Goal: Task Accomplishment & Management: Complete application form

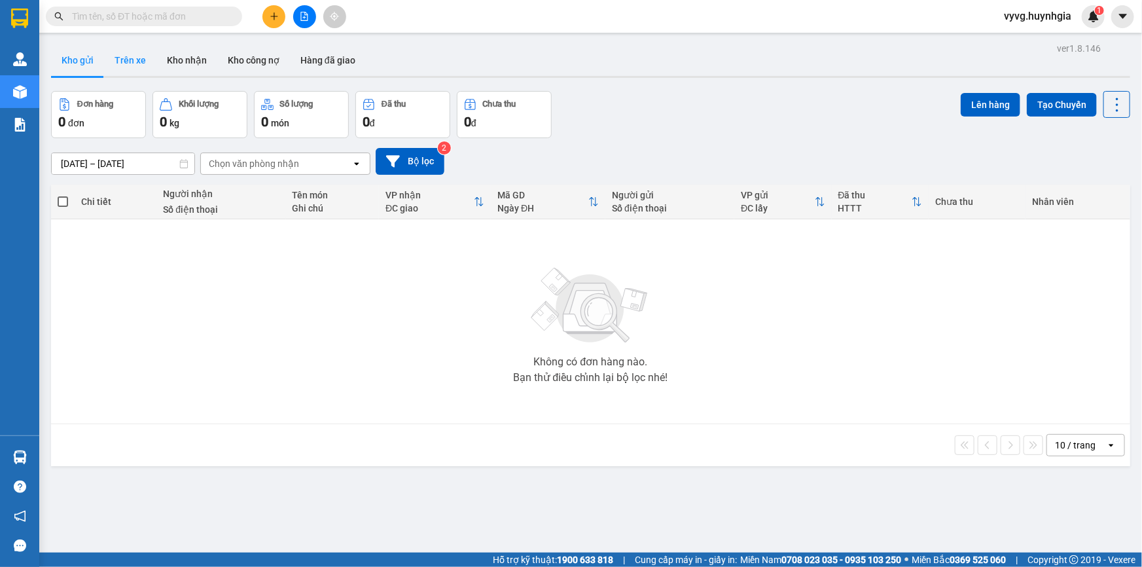
click at [145, 71] on button "Trên xe" at bounding box center [130, 60] width 52 height 31
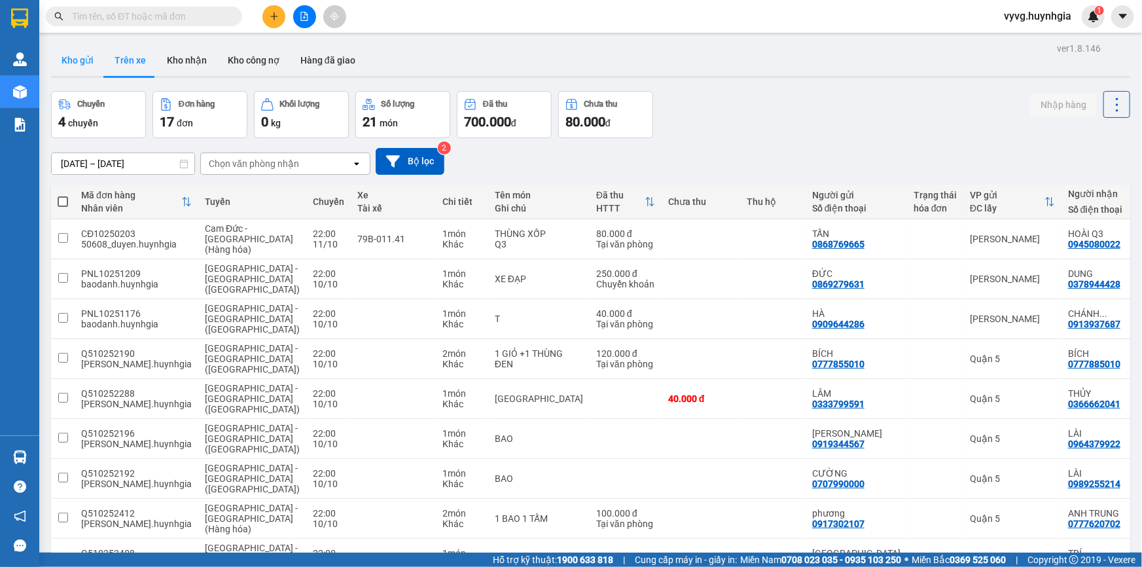
click at [72, 65] on button "Kho gửi" at bounding box center [77, 60] width 53 height 31
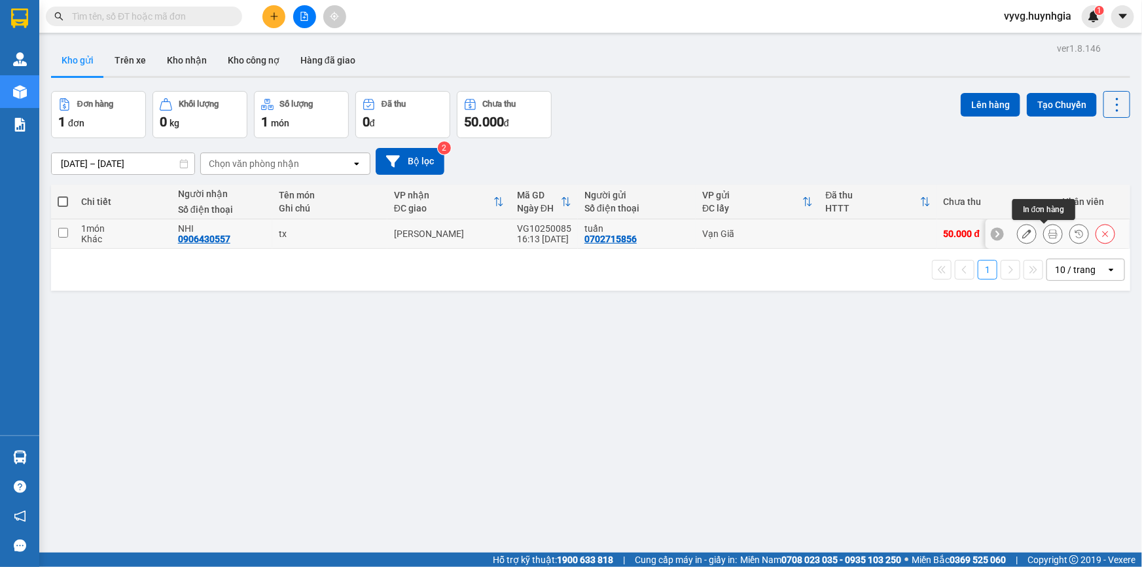
click at [1049, 231] on icon at bounding box center [1053, 233] width 9 height 9
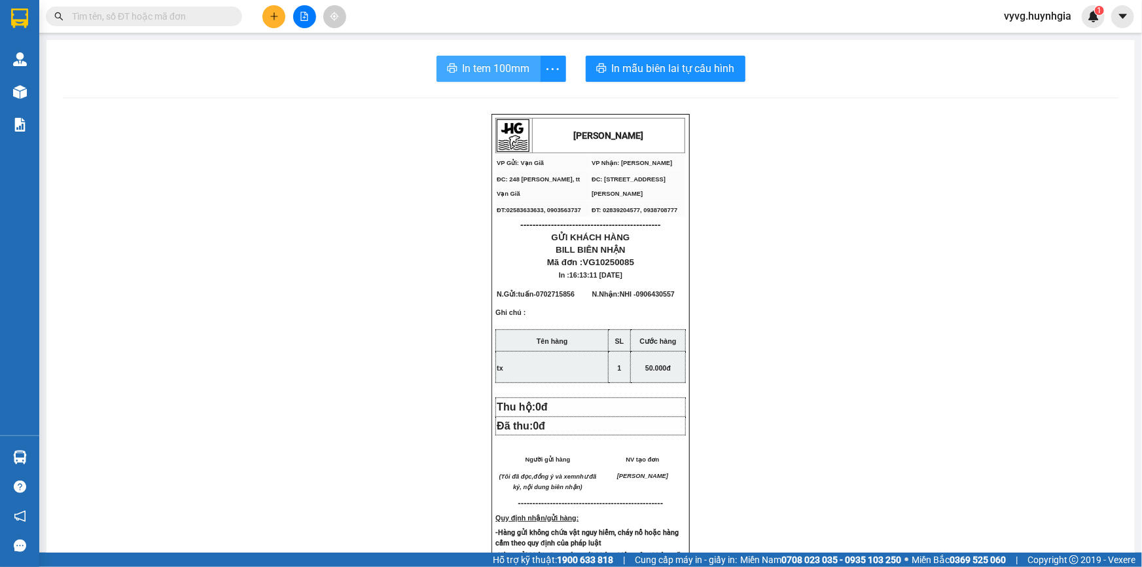
click at [499, 64] on span "In tem 100mm" at bounding box center [496, 68] width 67 height 16
click at [502, 73] on span "In tem 100mm" at bounding box center [496, 68] width 67 height 16
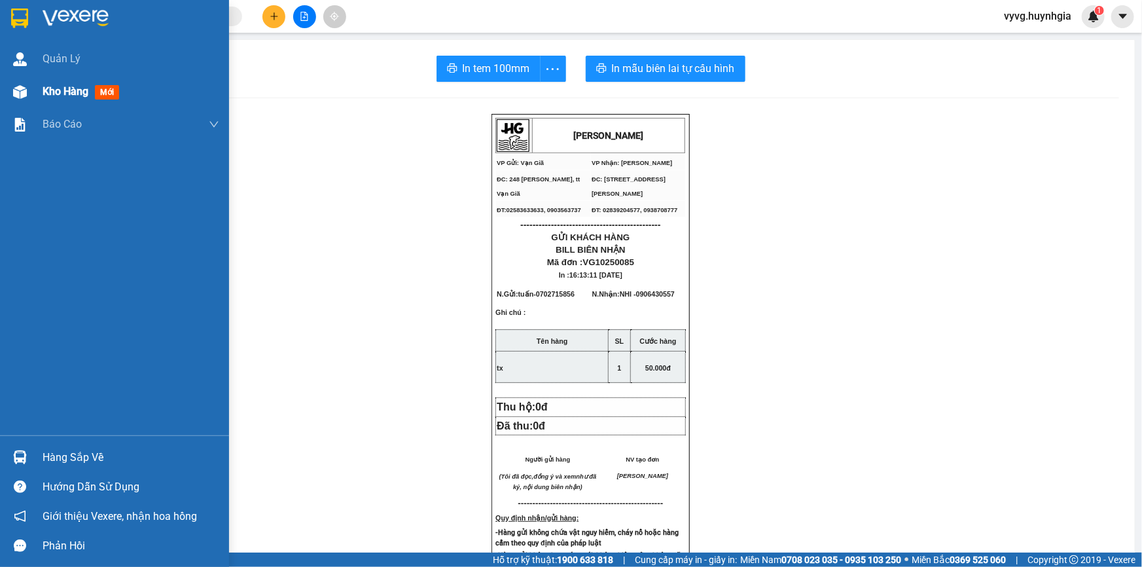
click at [69, 83] on div "Kho hàng mới" at bounding box center [84, 91] width 82 height 16
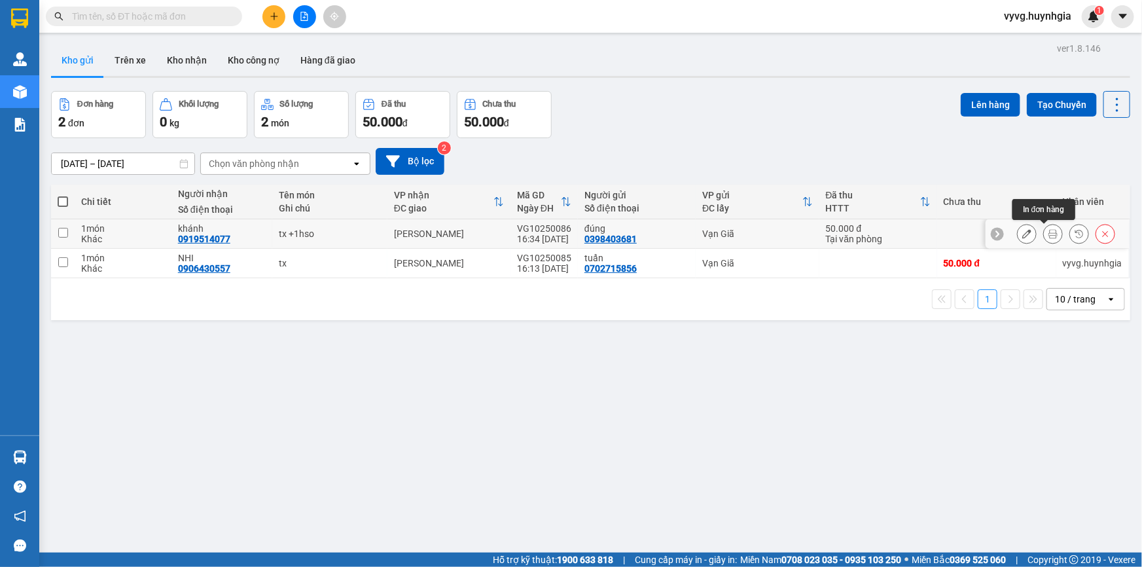
click at [1044, 230] on button at bounding box center [1053, 234] width 18 height 23
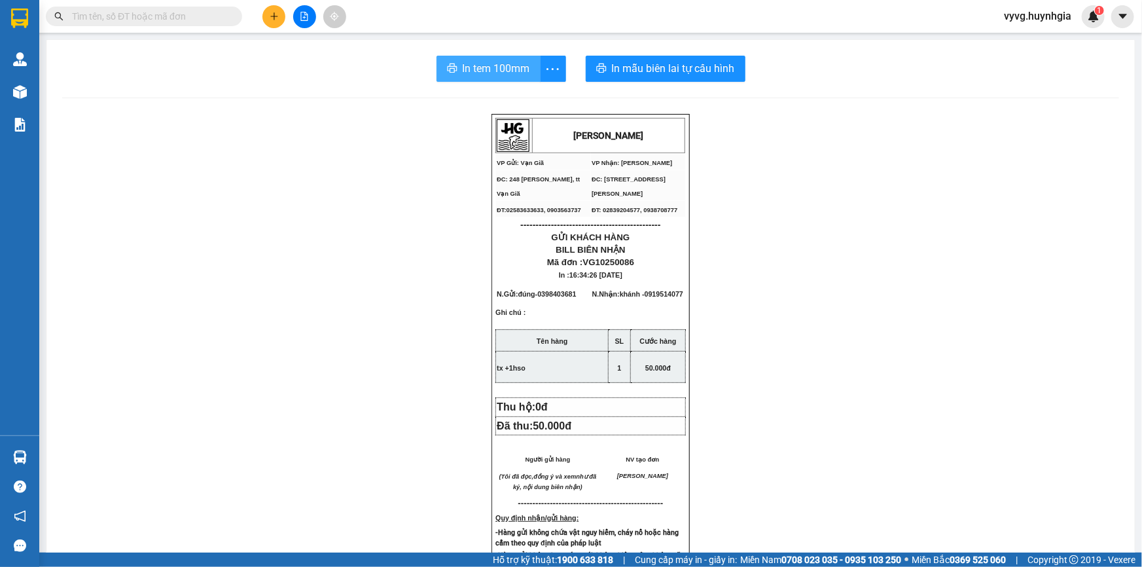
click at [484, 73] on span "In tem 100mm" at bounding box center [496, 68] width 67 height 16
click at [528, 75] on button "In tem 100mm" at bounding box center [489, 69] width 104 height 26
click at [491, 73] on span "In tem 100mm" at bounding box center [496, 68] width 67 height 16
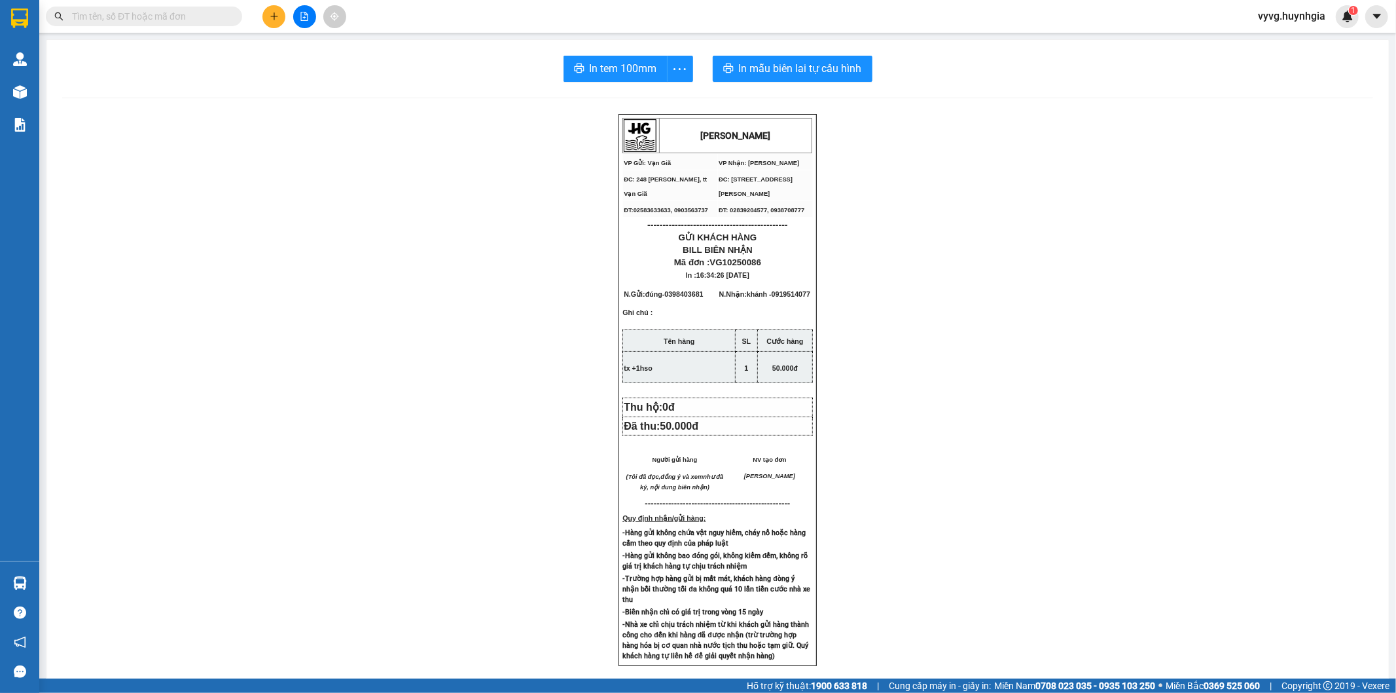
click at [454, 266] on div "[PERSON_NAME] VP Gửi: Vạn Giã VP Nhận: [PERSON_NAME] ĐC: 248 [PERSON_NAME], t…" at bounding box center [717, 540] width 1311 height 853
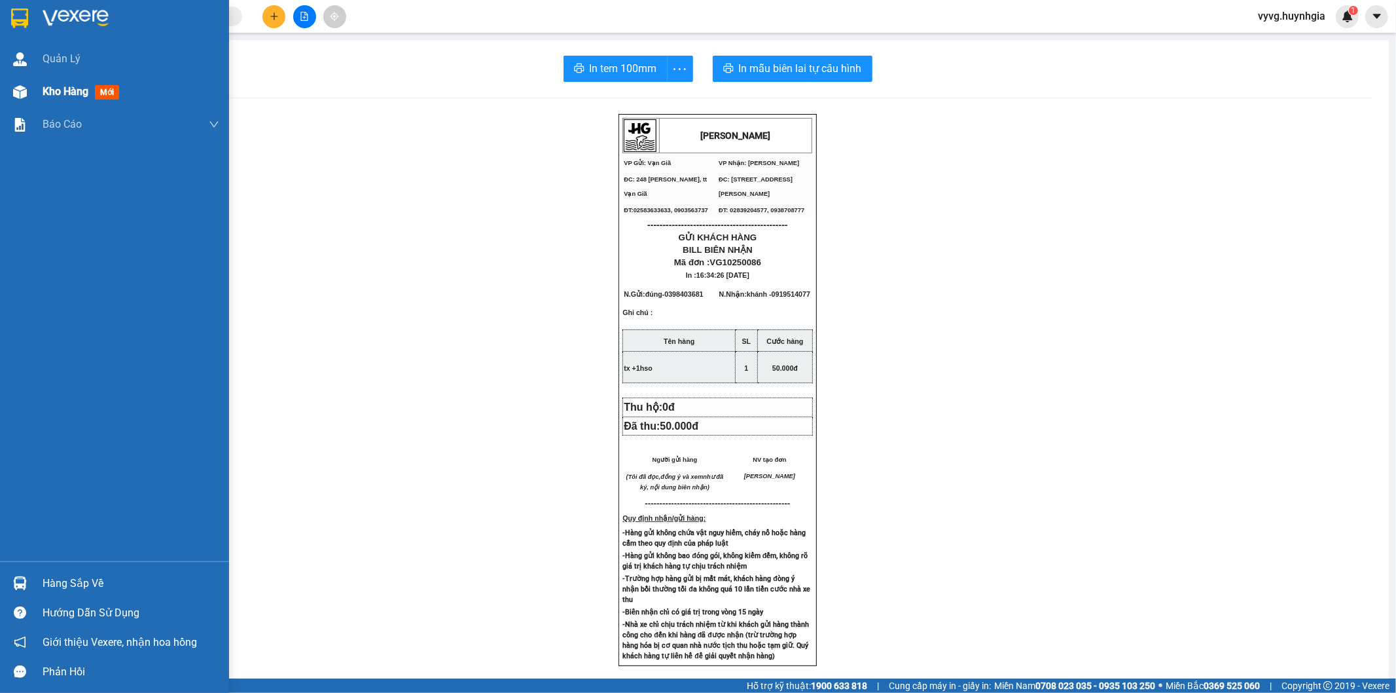
click at [73, 82] on div "Kho hàng mới" at bounding box center [131, 91] width 177 height 33
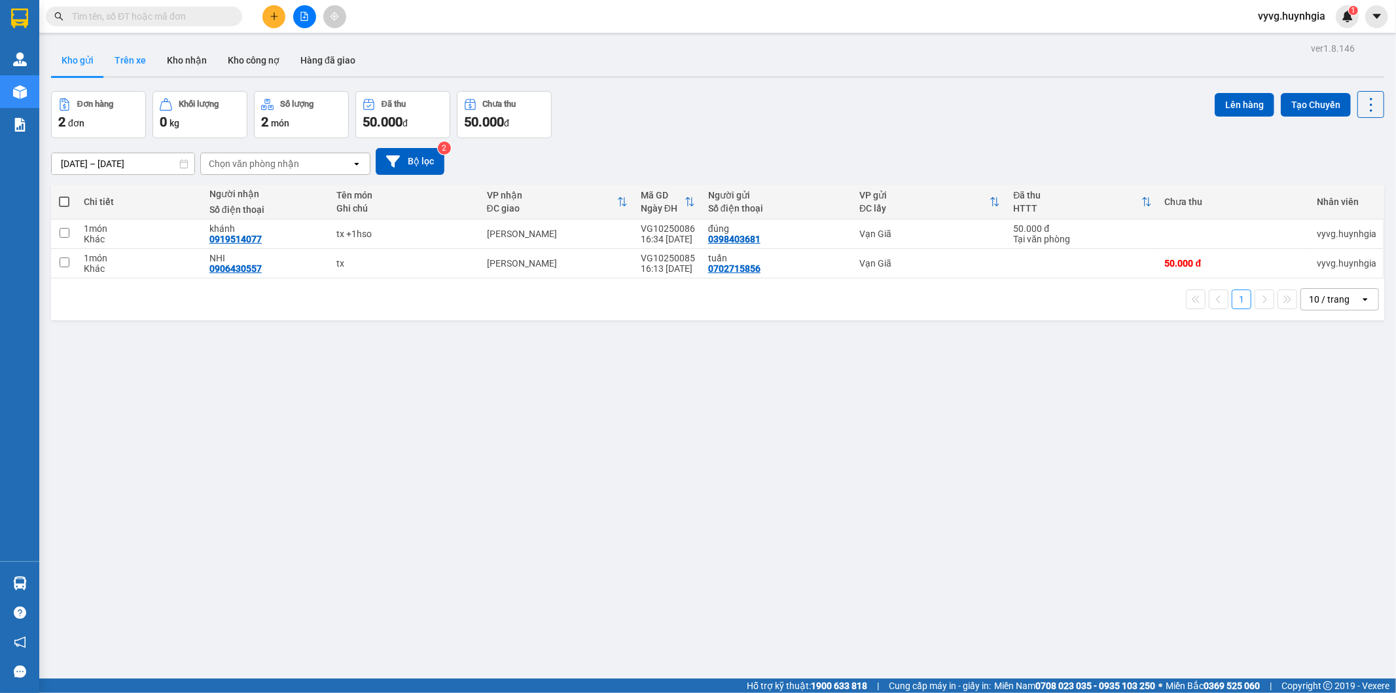
click at [139, 56] on button "Trên xe" at bounding box center [130, 60] width 52 height 31
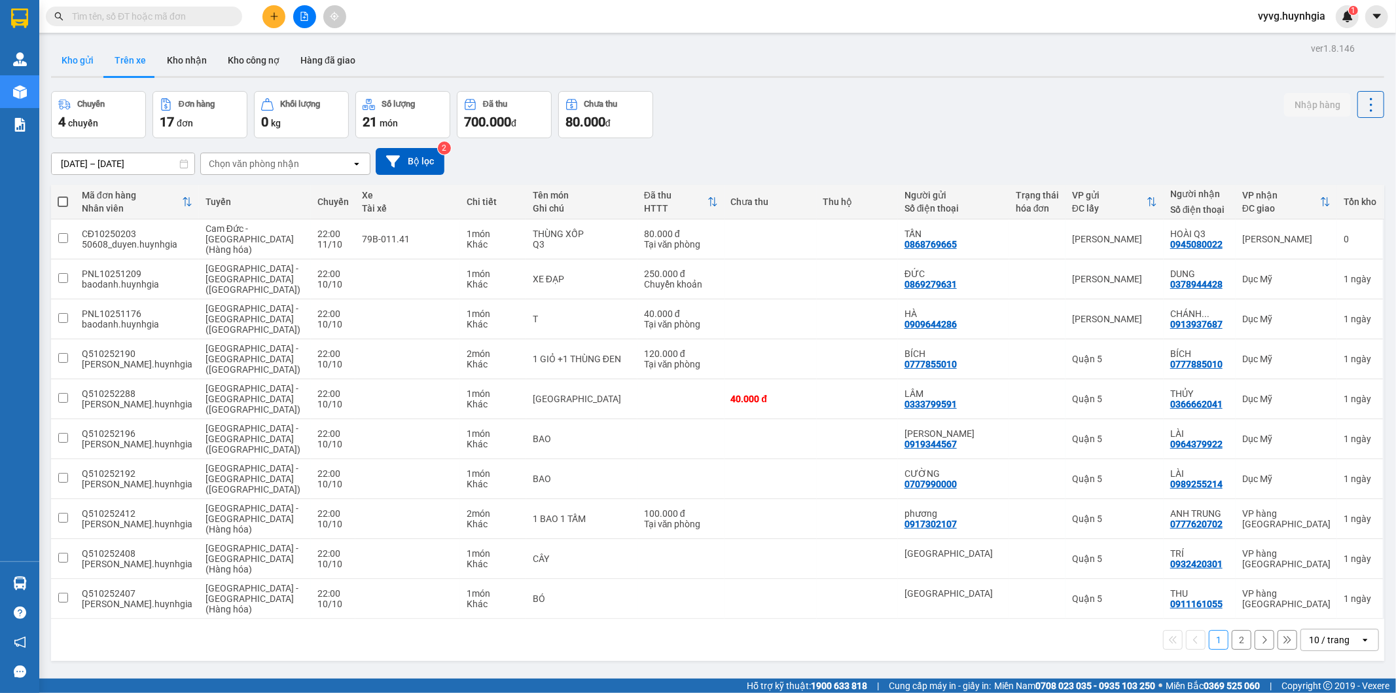
click at [96, 65] on button "Kho gửi" at bounding box center [77, 60] width 53 height 31
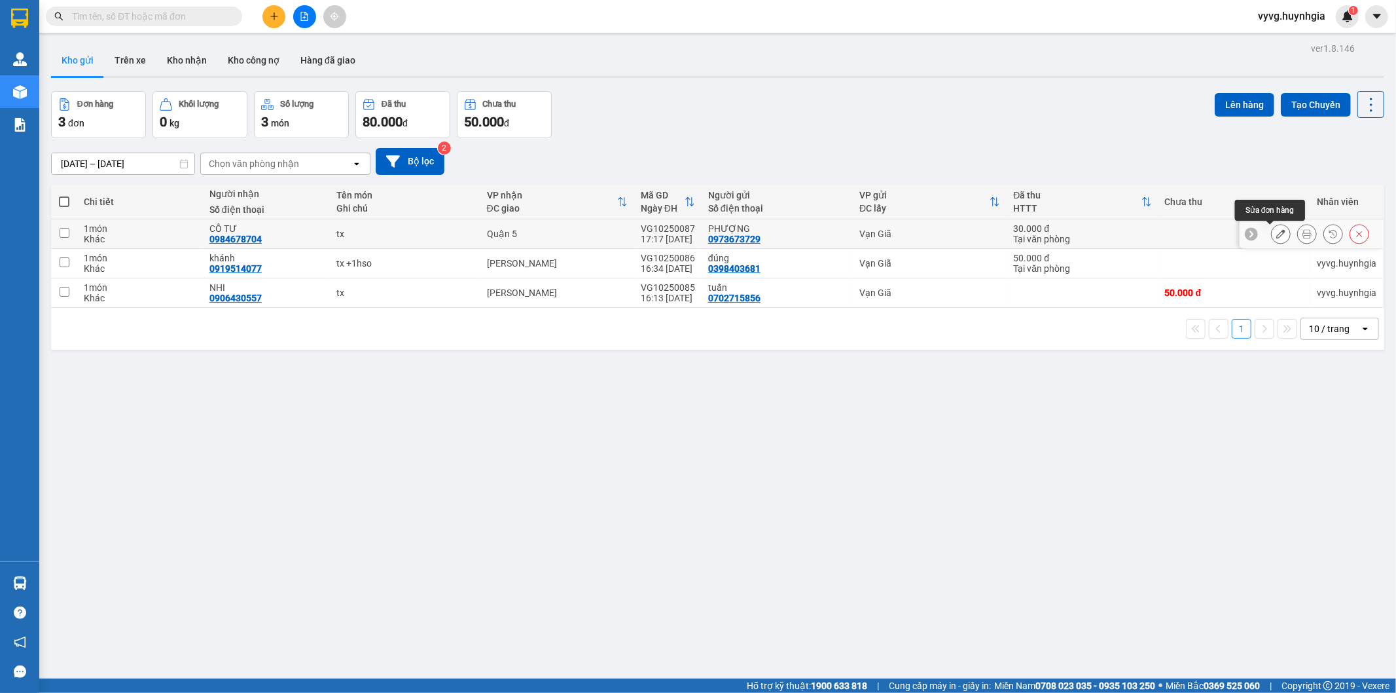
click at [1142, 234] on button at bounding box center [1281, 234] width 18 height 23
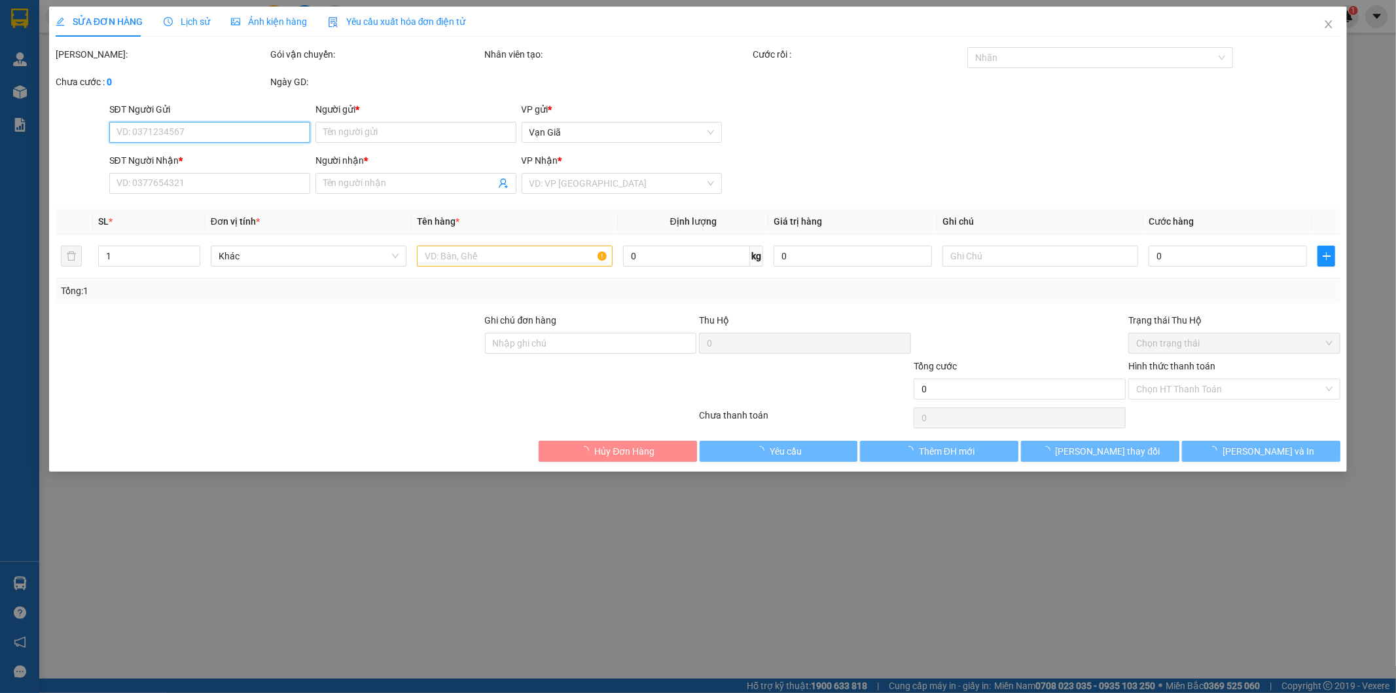
type input "0973673729"
type input "PHƯỢNG"
type input "0984678704"
type input "CÔ TƯ"
type input "30.000"
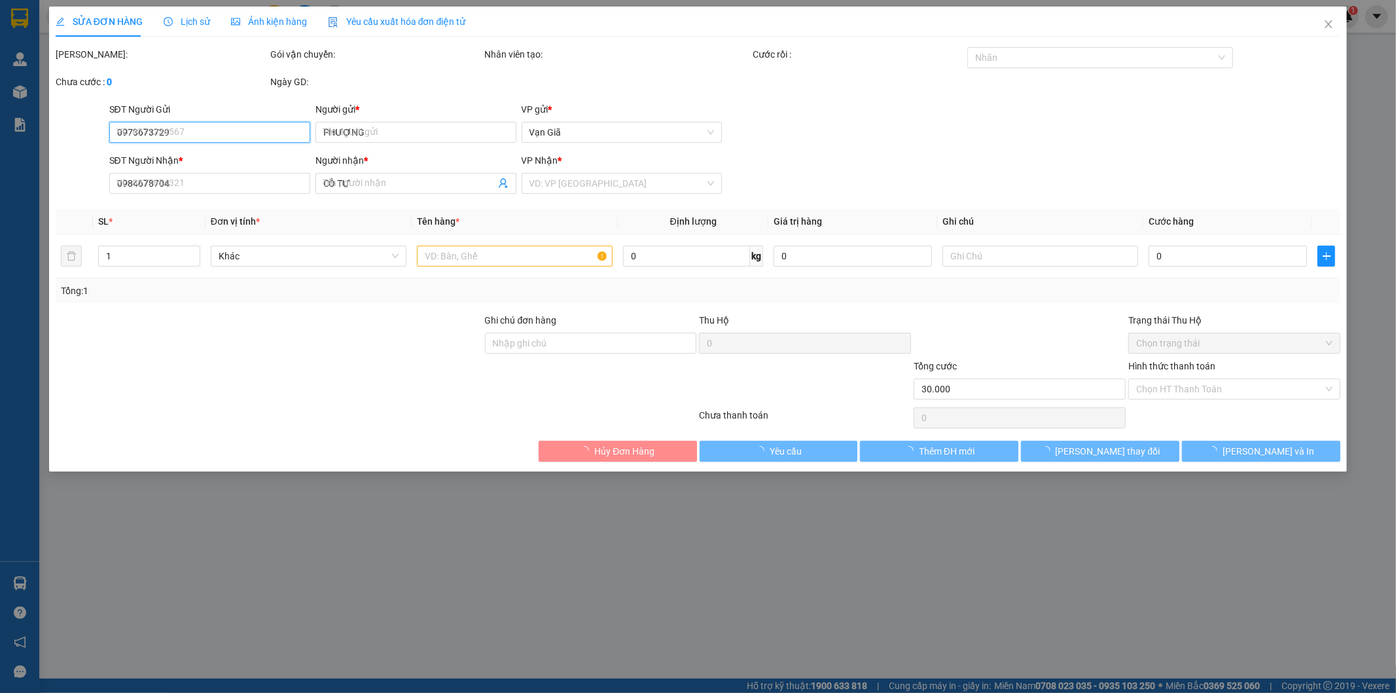
type input "30.000"
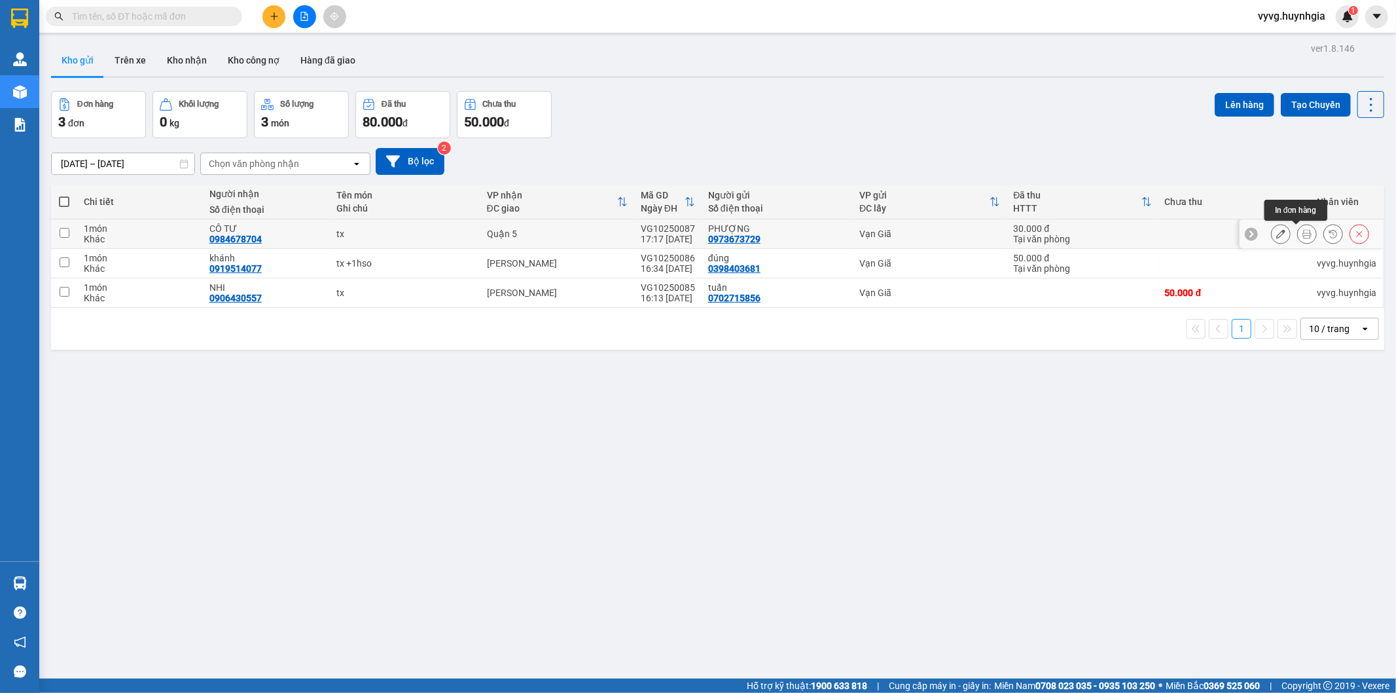
click at [1142, 232] on icon at bounding box center [1307, 233] width 9 height 9
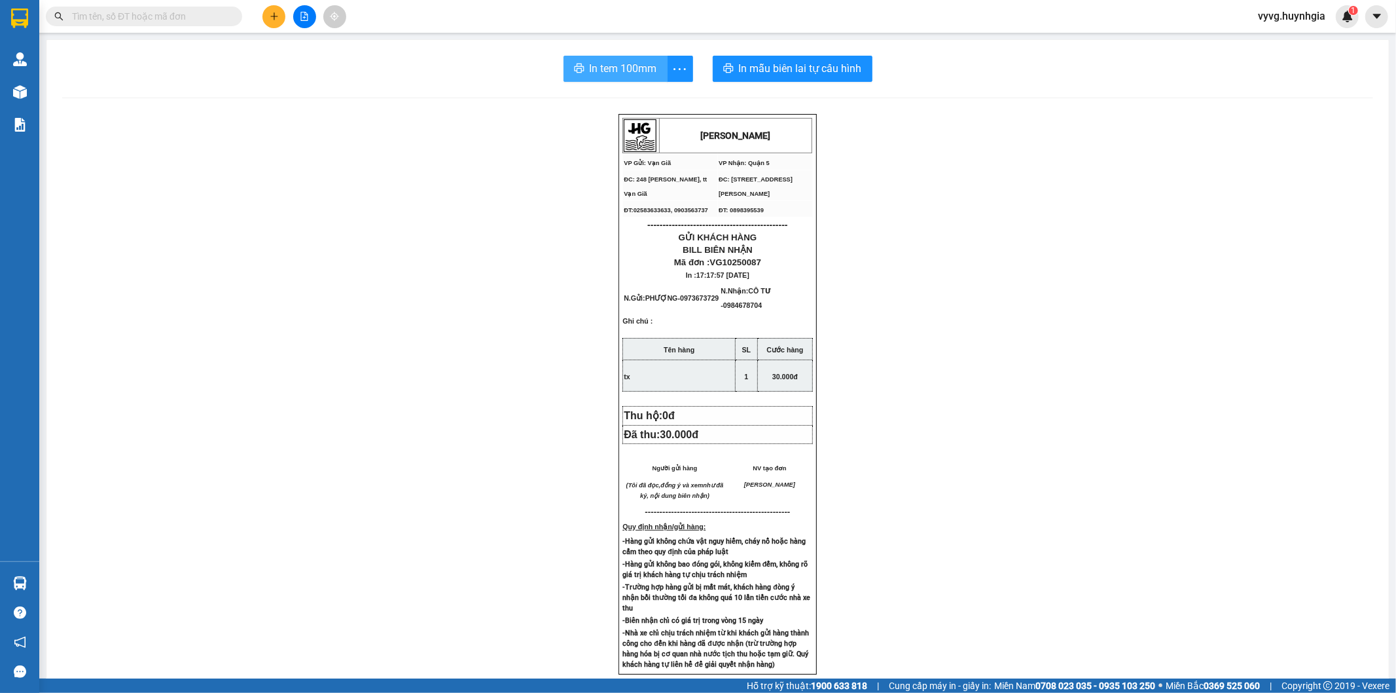
click at [609, 64] on span "In tem 100mm" at bounding box center [623, 68] width 67 height 16
click at [613, 73] on span "In tem 100mm" at bounding box center [623, 68] width 67 height 16
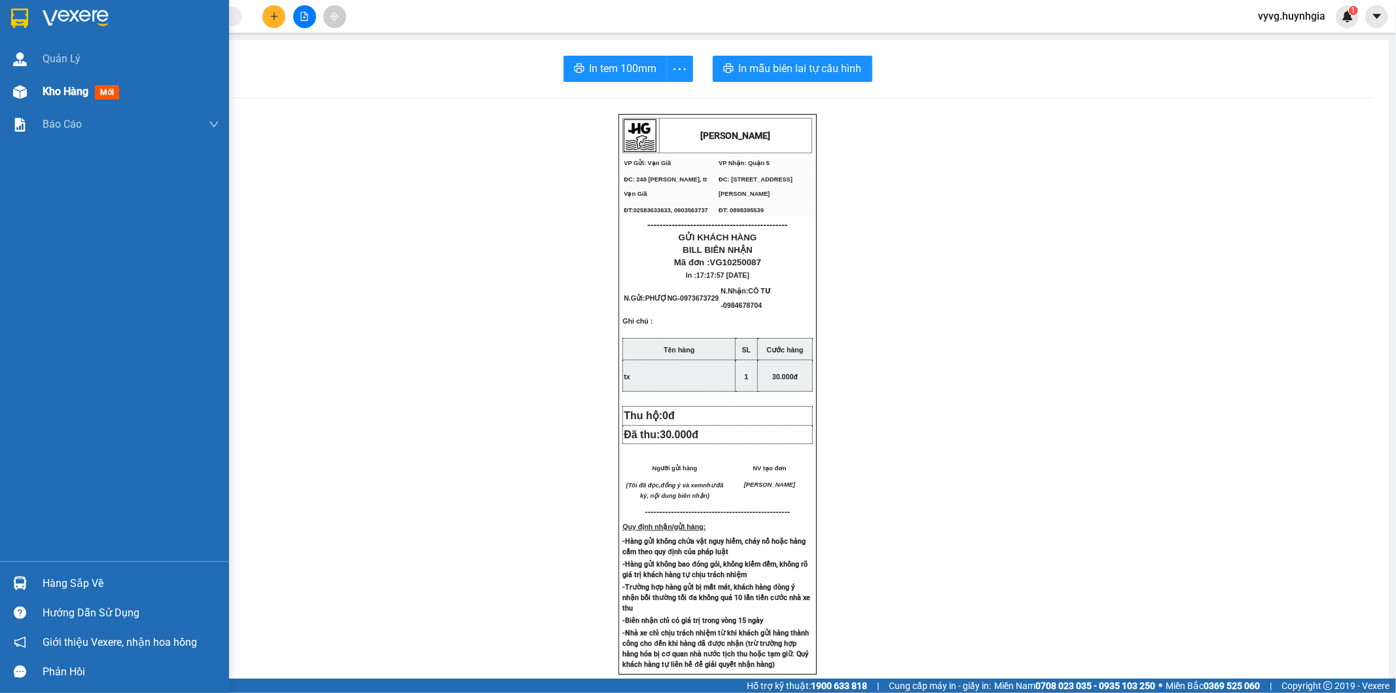
click at [31, 100] on div "Kho hàng mới" at bounding box center [114, 91] width 229 height 33
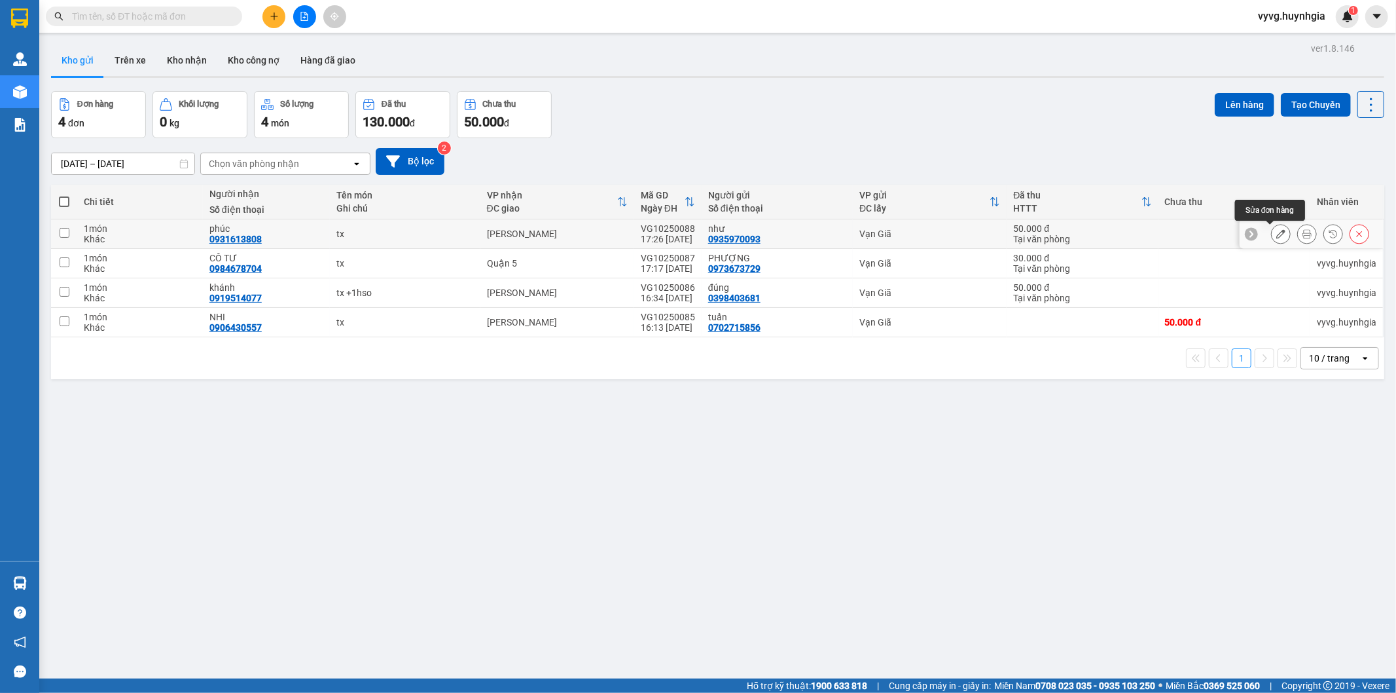
click at [1142, 234] on icon at bounding box center [1281, 233] width 9 height 9
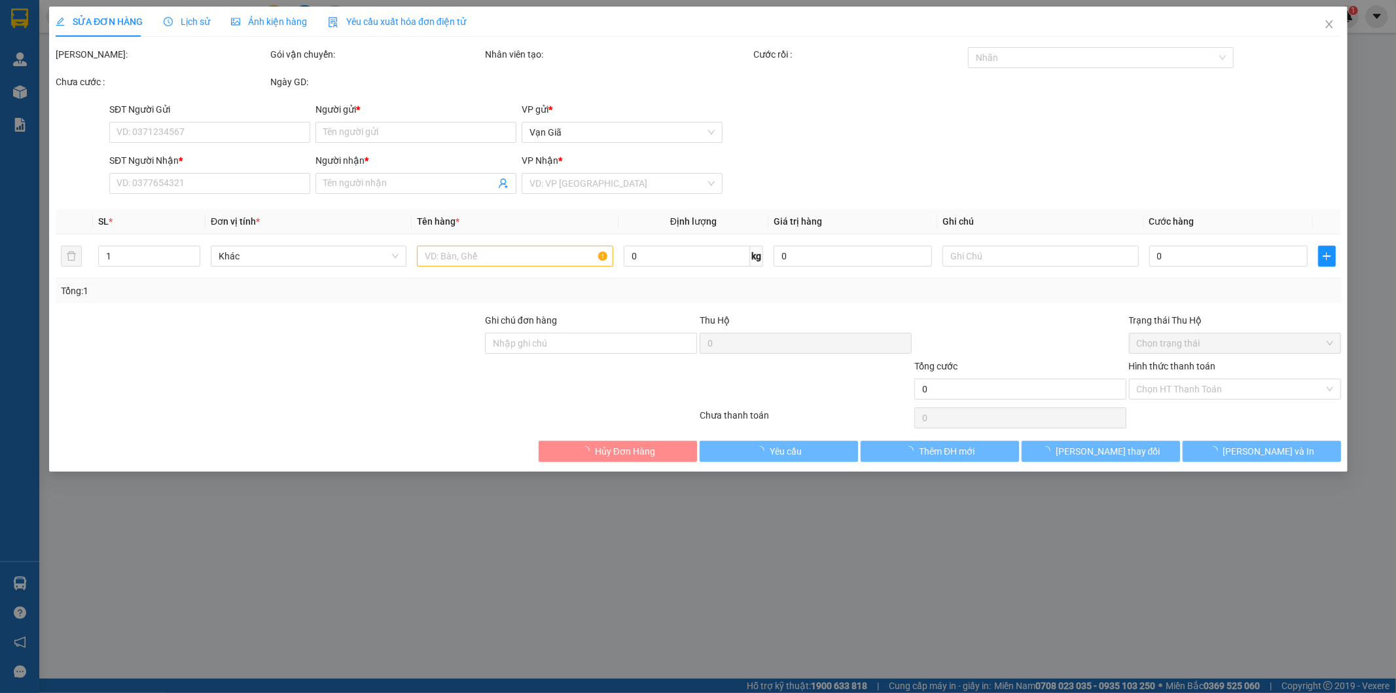
type input "0935970093"
type input "như"
type input "0931613808"
type input "phúc"
type input "50.000"
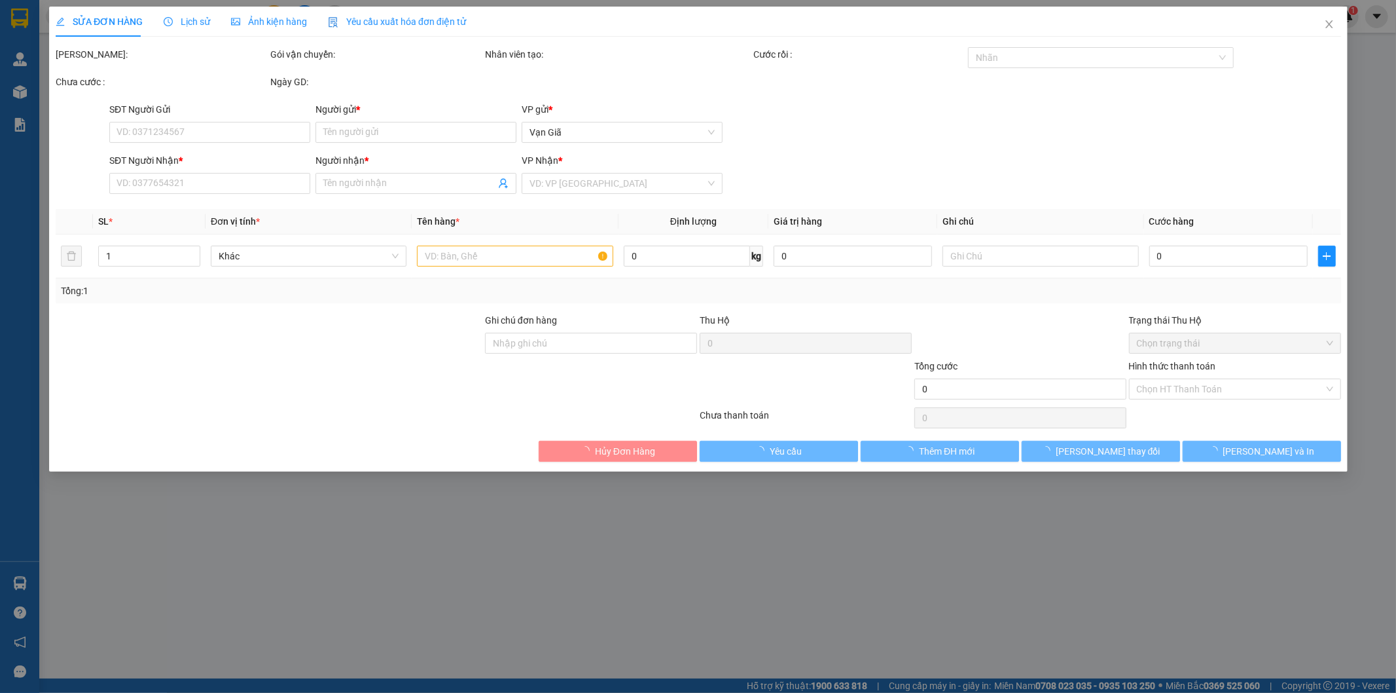
type input "50.000"
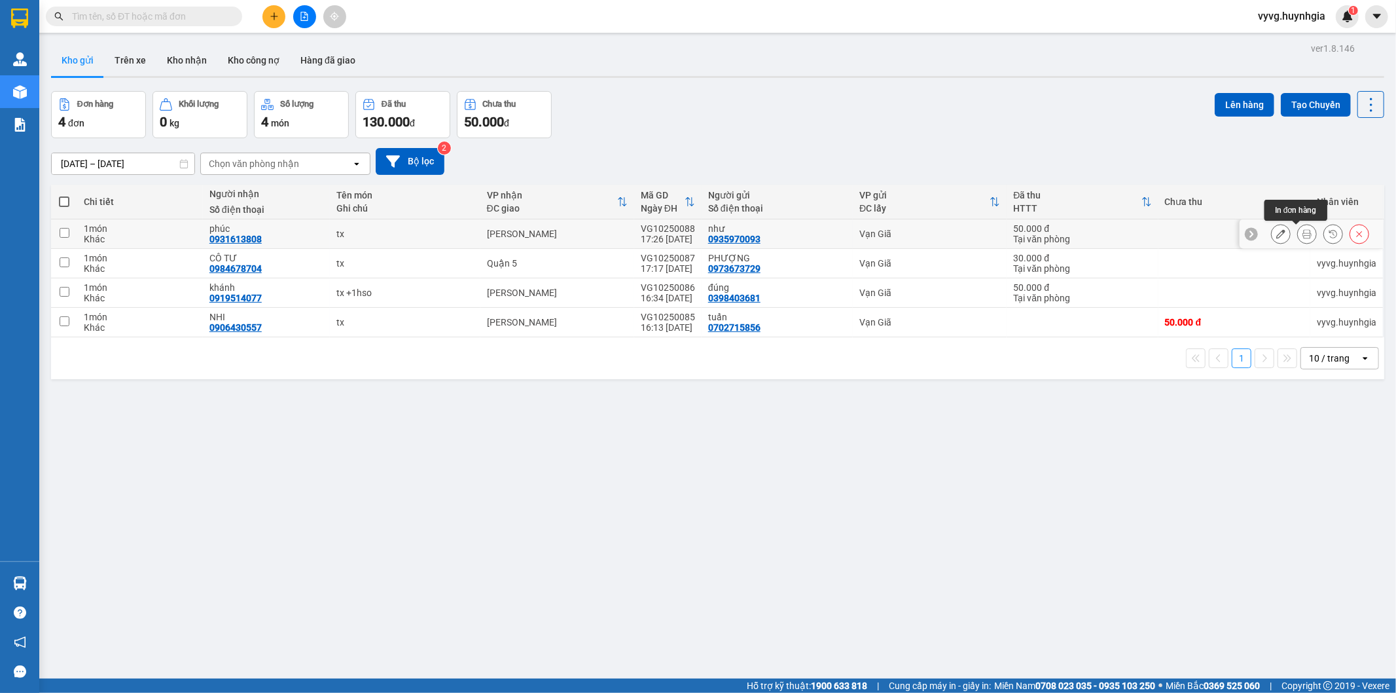
click at [1142, 234] on button at bounding box center [1307, 234] width 18 height 23
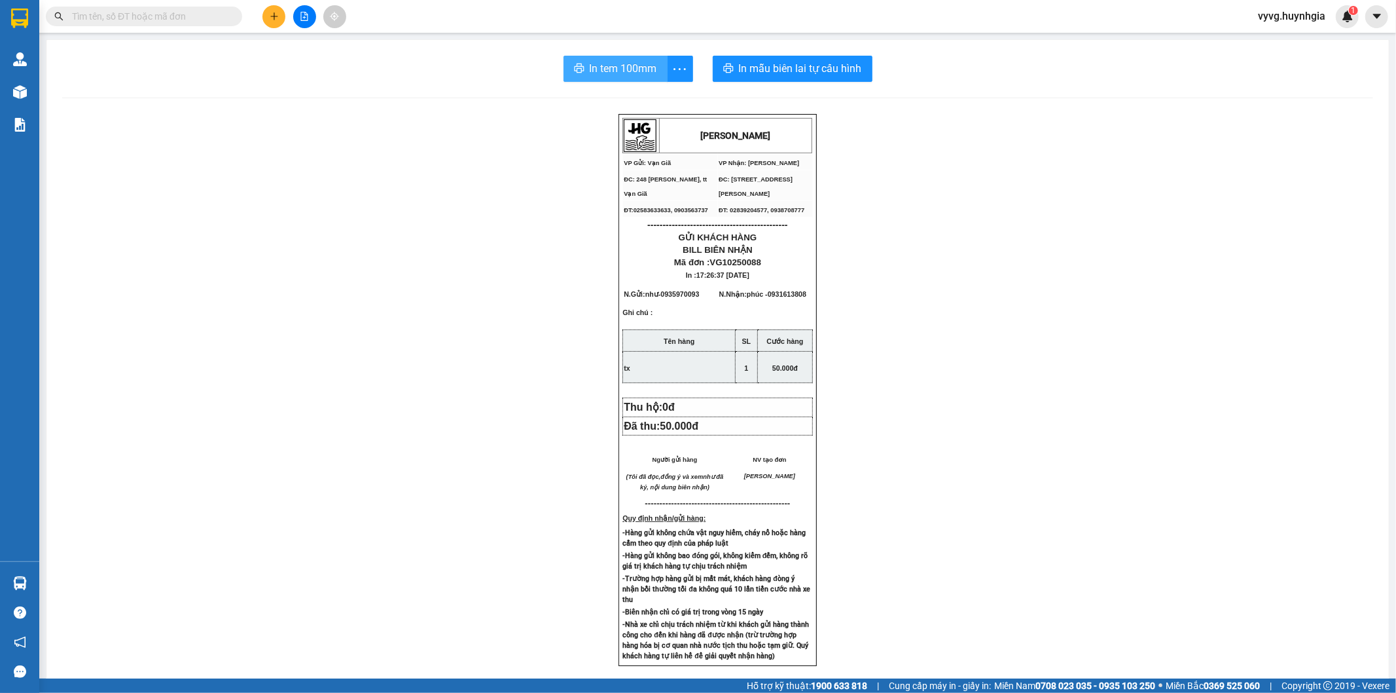
click at [640, 56] on button "In tem 100mm" at bounding box center [616, 69] width 104 height 26
click at [612, 65] on span "In tem 100mm" at bounding box center [623, 68] width 67 height 16
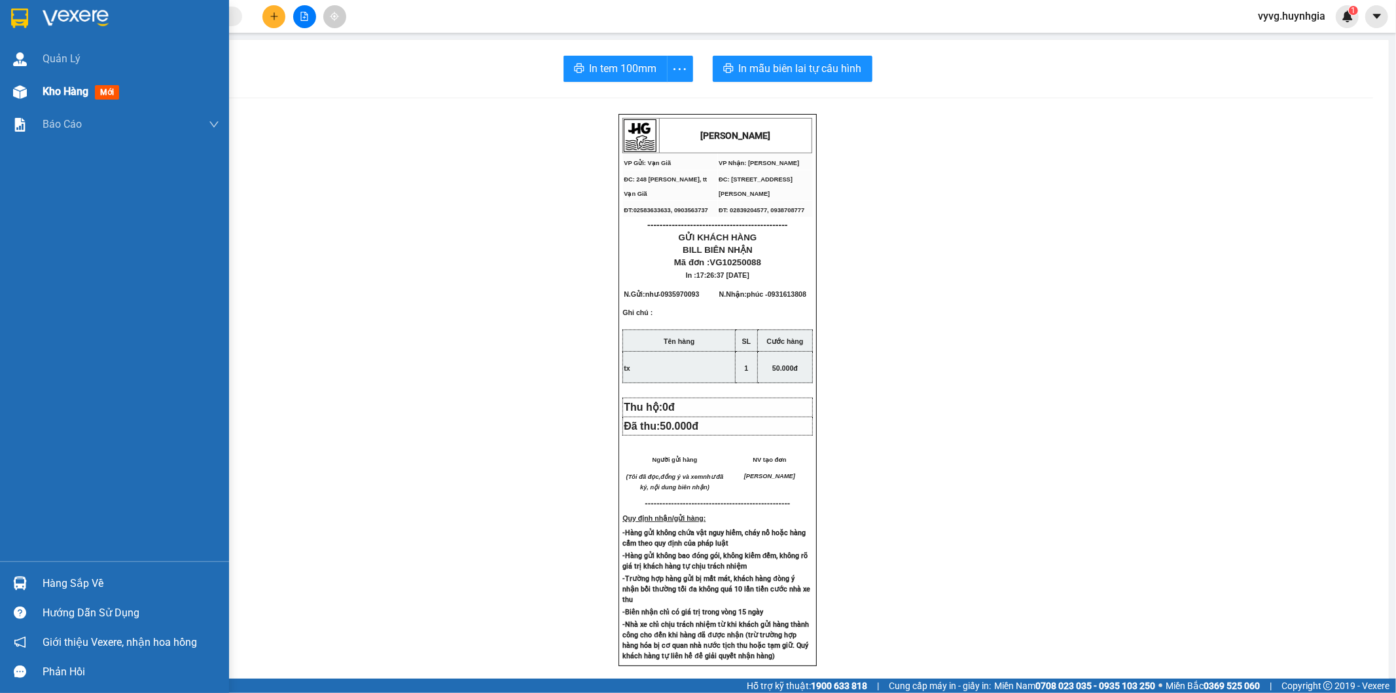
click at [54, 88] on span "Kho hàng" at bounding box center [66, 91] width 46 height 12
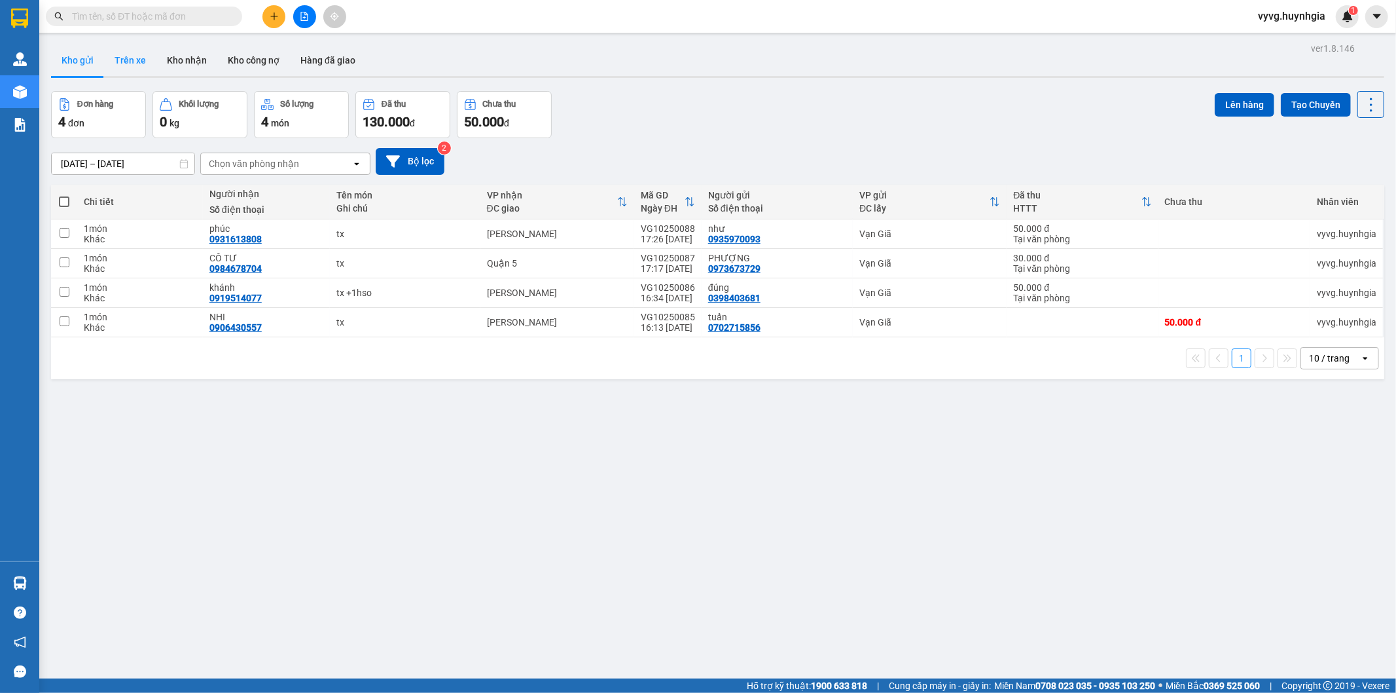
click at [149, 62] on button "Trên xe" at bounding box center [130, 60] width 52 height 31
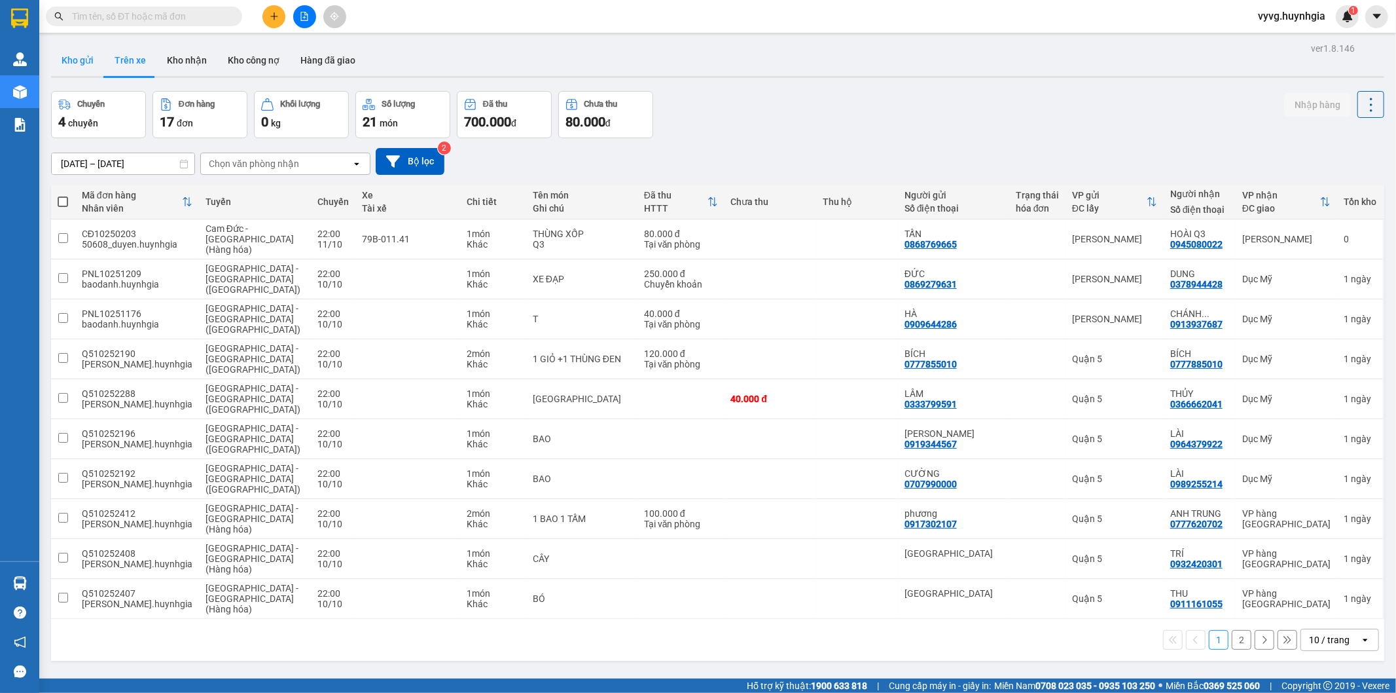
click at [90, 67] on button "Kho gửi" at bounding box center [77, 60] width 53 height 31
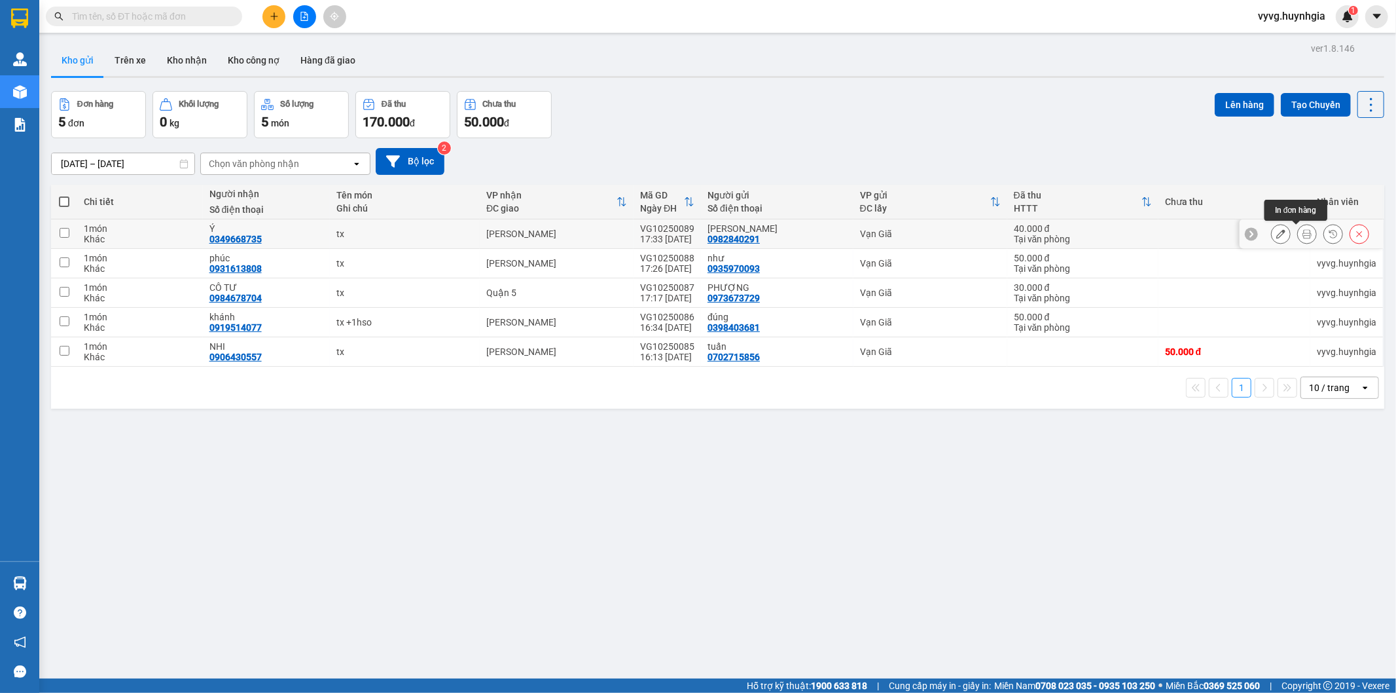
click at [1142, 232] on button at bounding box center [1307, 234] width 18 height 23
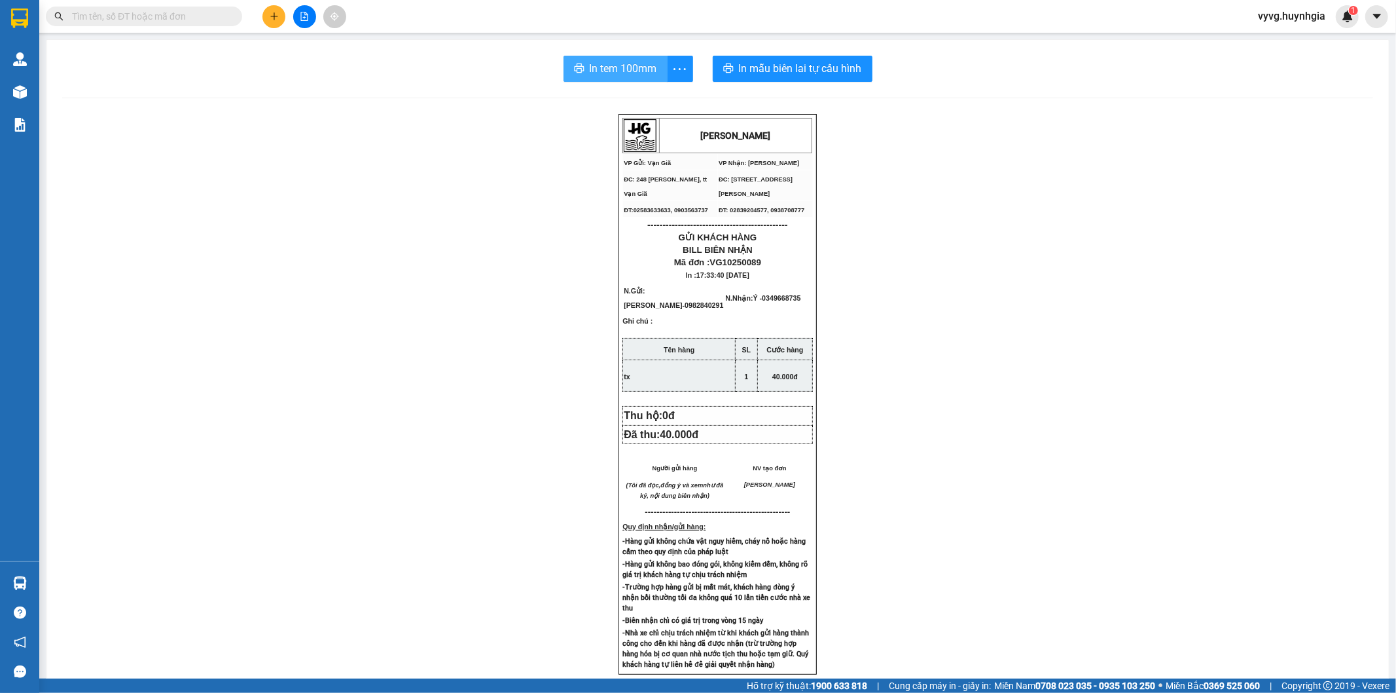
click at [630, 74] on span "In tem 100mm" at bounding box center [623, 68] width 67 height 16
click at [592, 62] on span "In tem 100mm" at bounding box center [623, 68] width 67 height 16
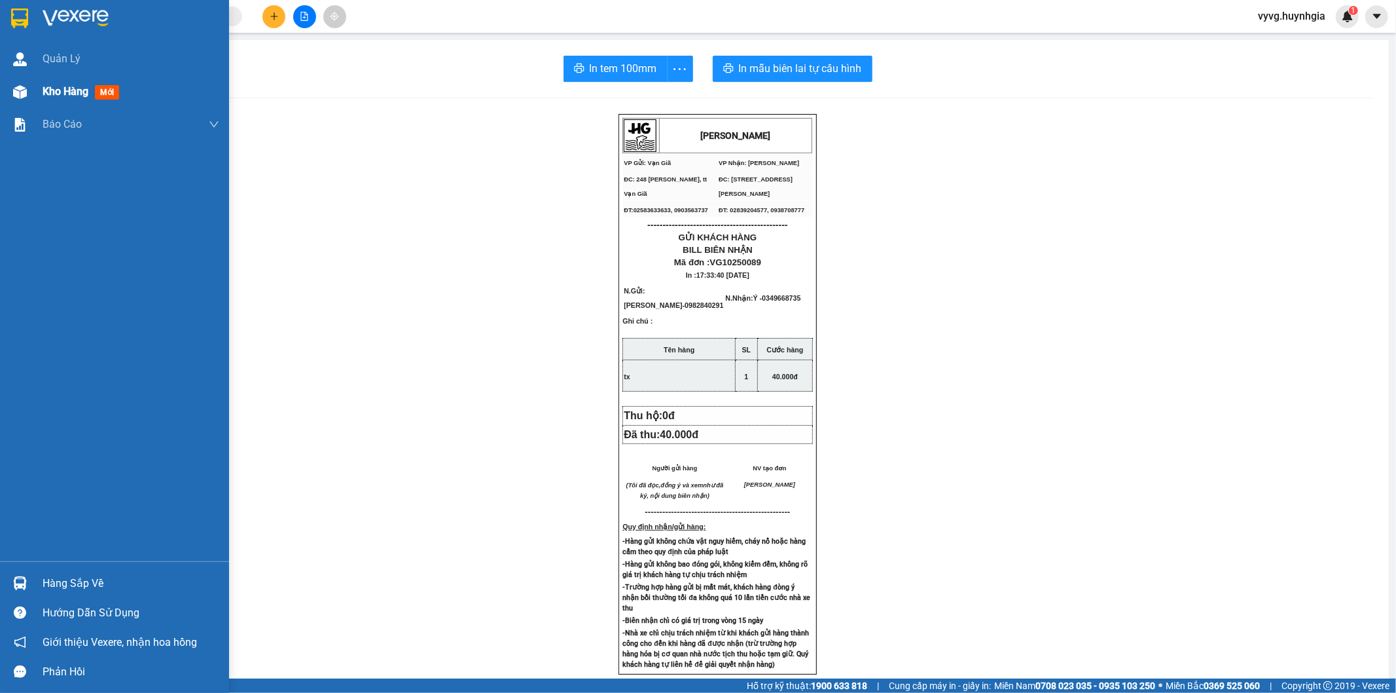
click at [86, 92] on span "Kho hàng" at bounding box center [66, 91] width 46 height 12
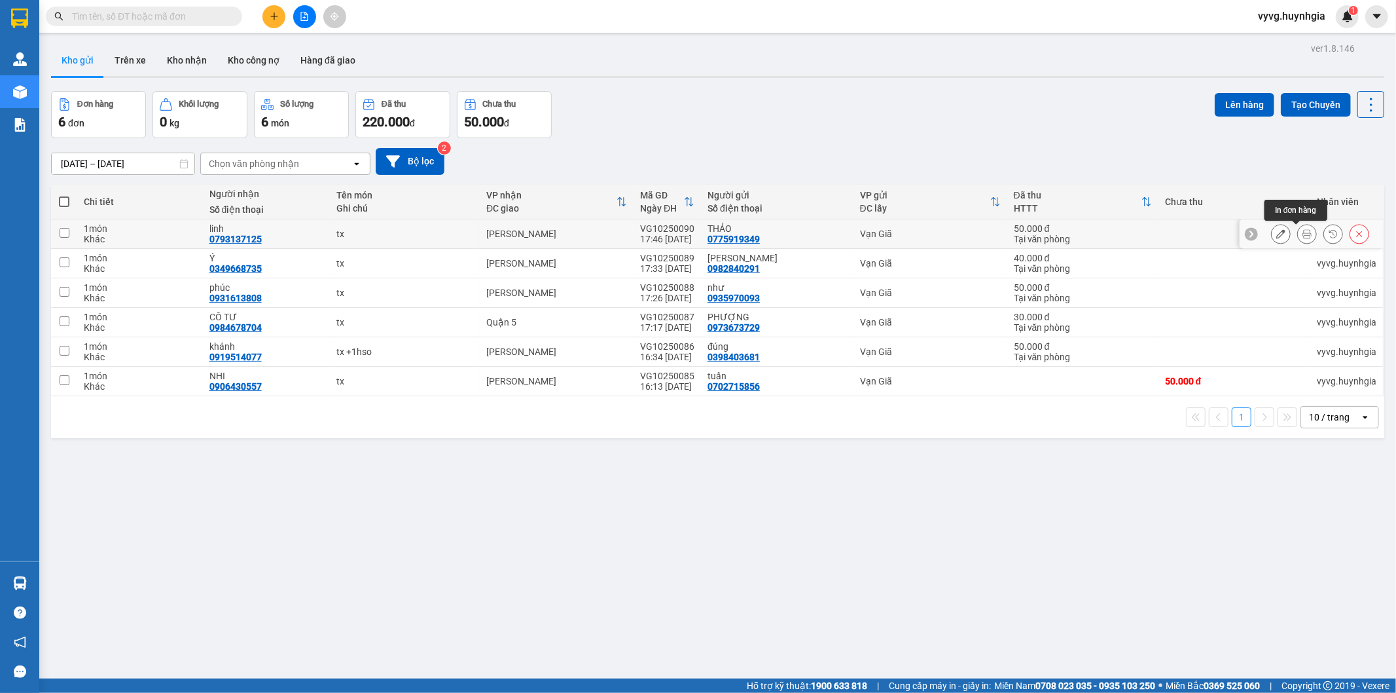
click at [1142, 232] on button at bounding box center [1307, 234] width 18 height 23
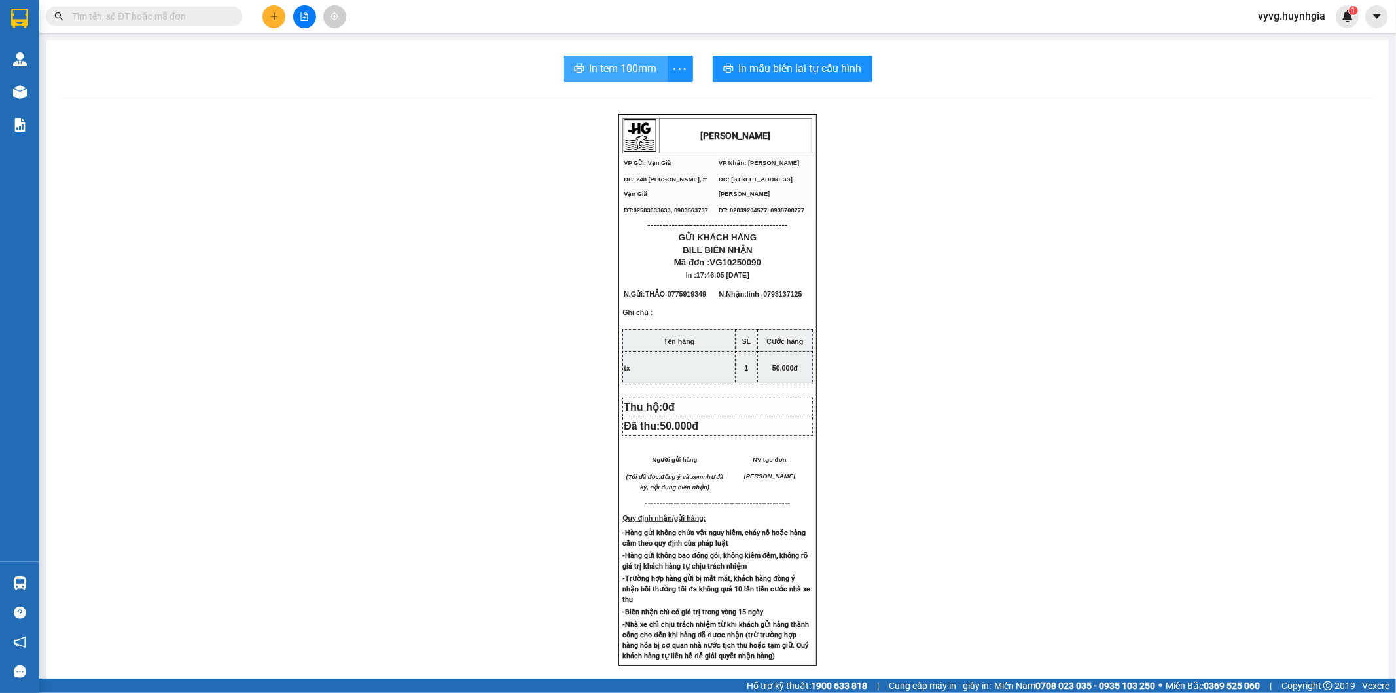
click at [574, 63] on icon "printer" at bounding box center [579, 68] width 10 height 10
click at [564, 65] on button "In tem 100mm" at bounding box center [616, 69] width 104 height 26
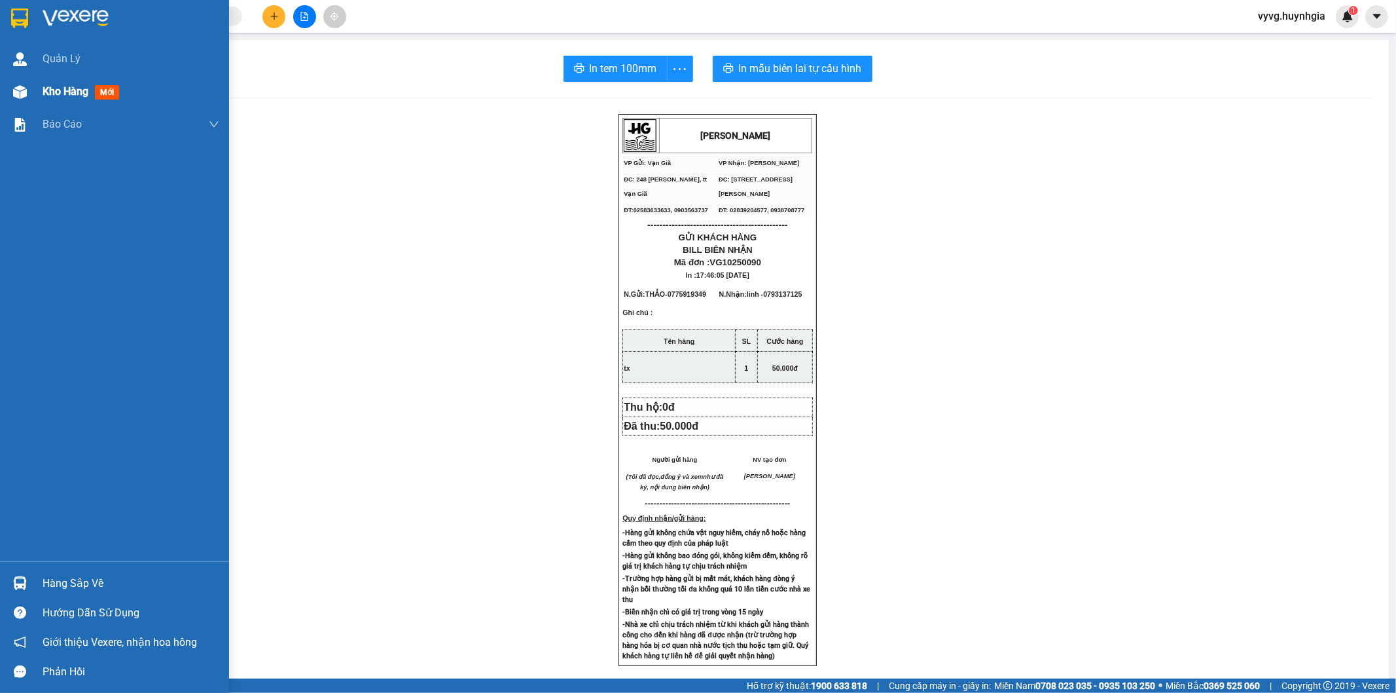
click at [33, 99] on div "Kho hàng mới" at bounding box center [114, 91] width 229 height 33
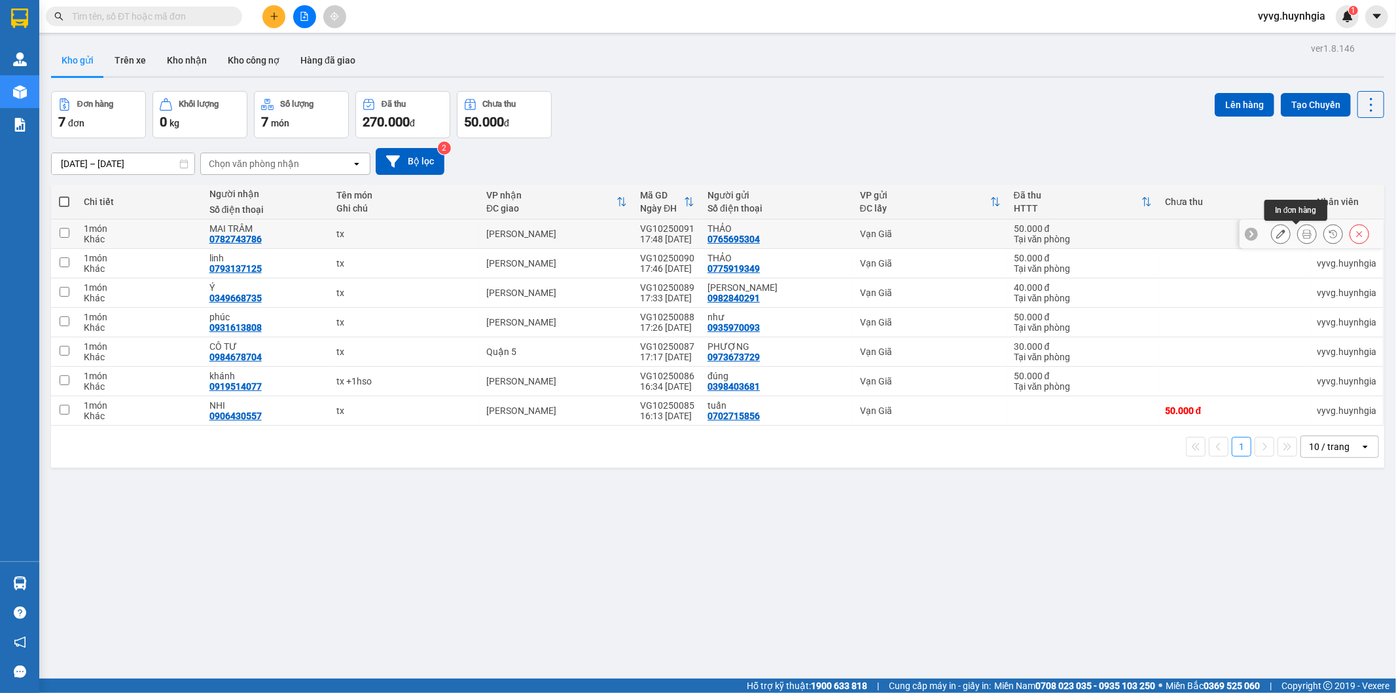
click at [1142, 236] on icon at bounding box center [1307, 233] width 9 height 9
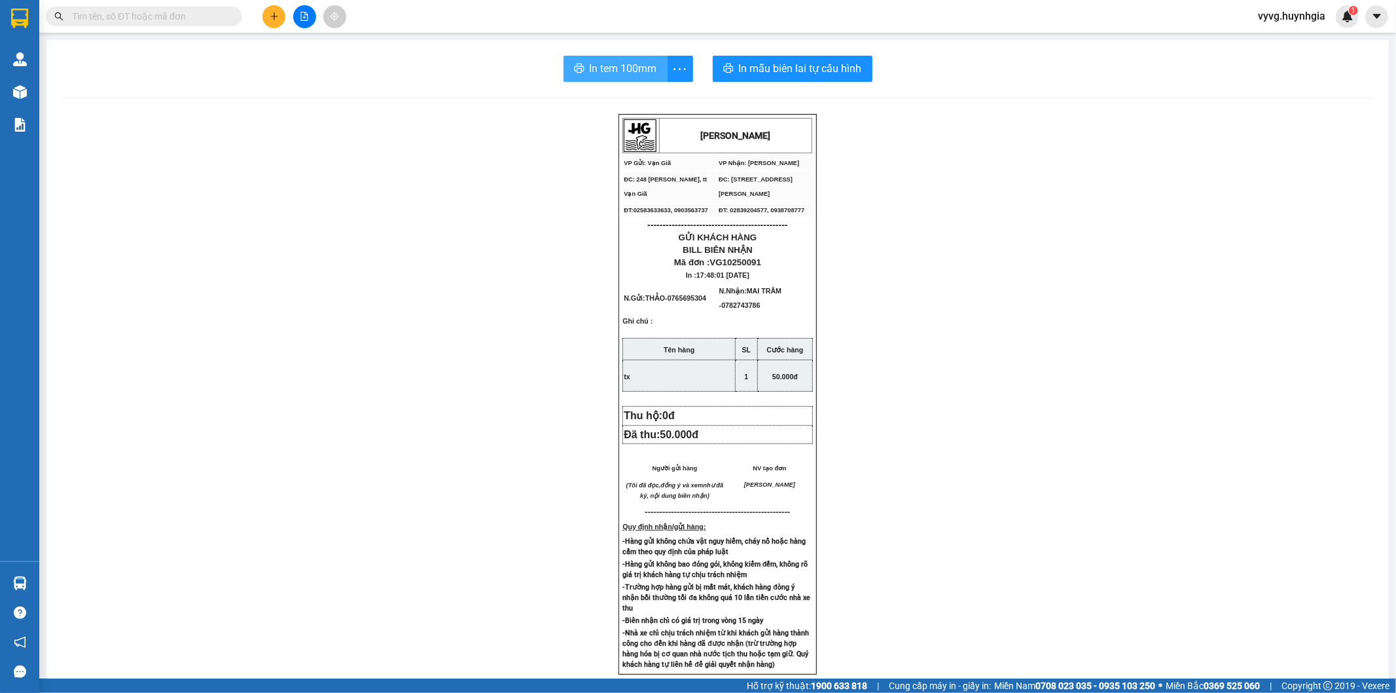
click at [590, 76] on span "In tem 100mm" at bounding box center [623, 68] width 67 height 16
click at [599, 69] on span "In tem 100mm" at bounding box center [623, 68] width 67 height 16
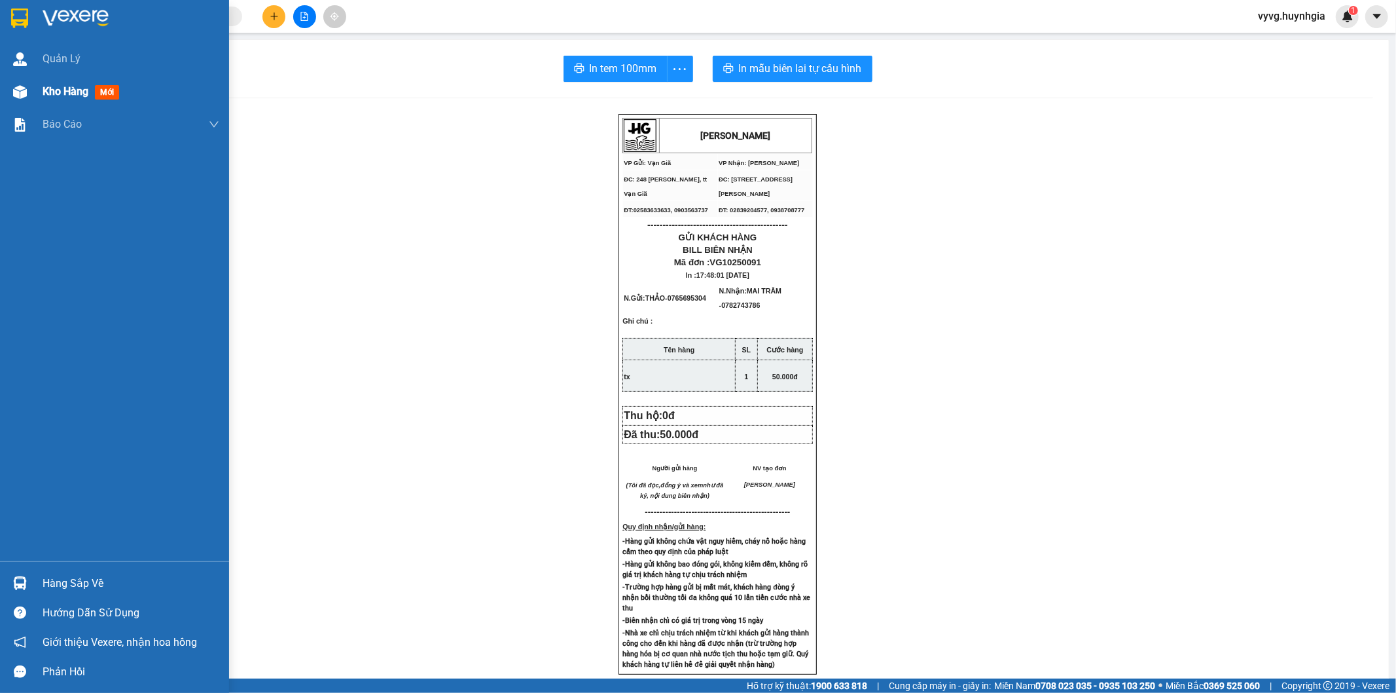
click at [30, 103] on div "Kho hàng mới" at bounding box center [114, 91] width 229 height 33
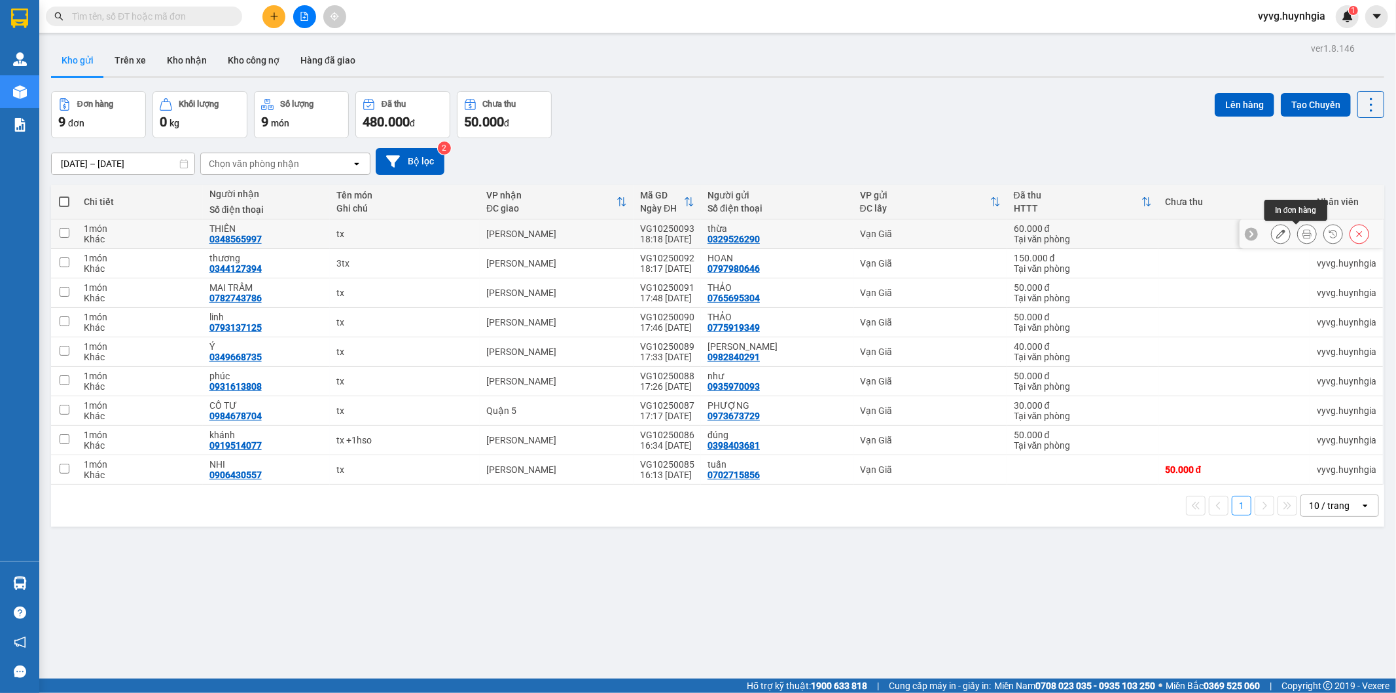
click at [1142, 228] on button at bounding box center [1307, 234] width 18 height 23
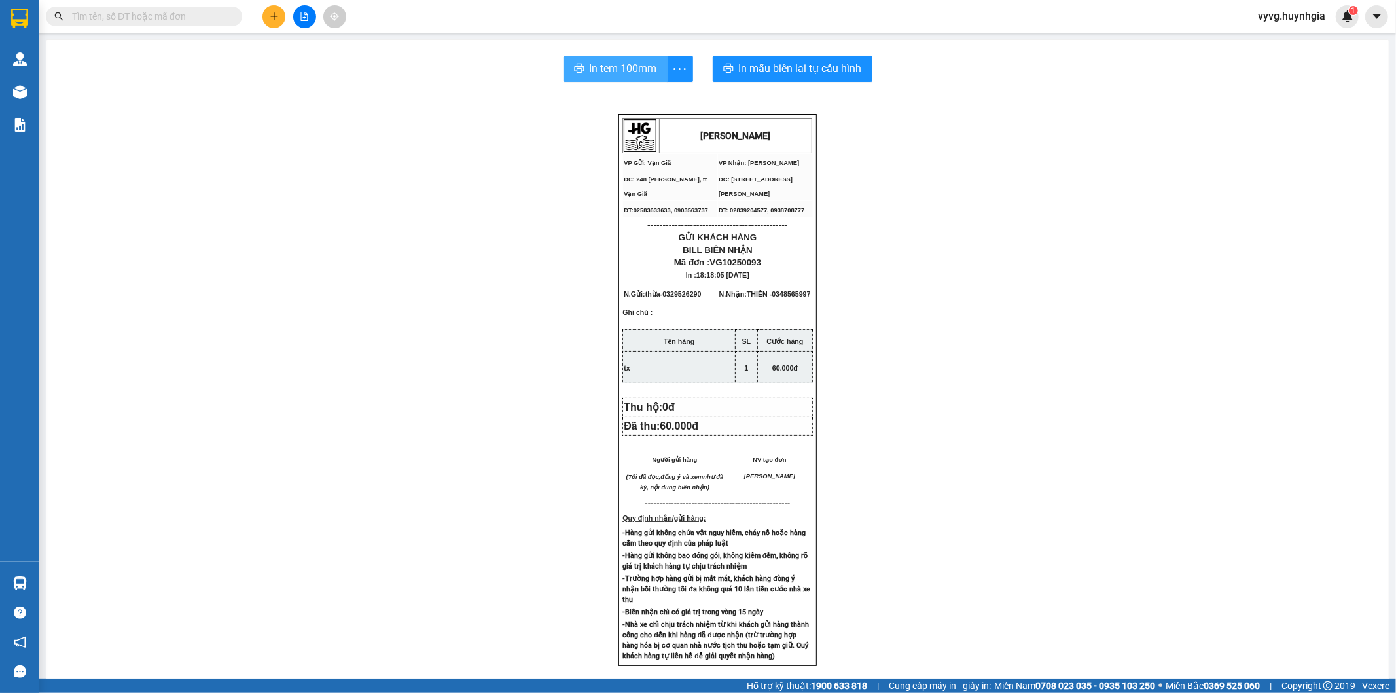
click at [629, 65] on span "In tem 100mm" at bounding box center [623, 68] width 67 height 16
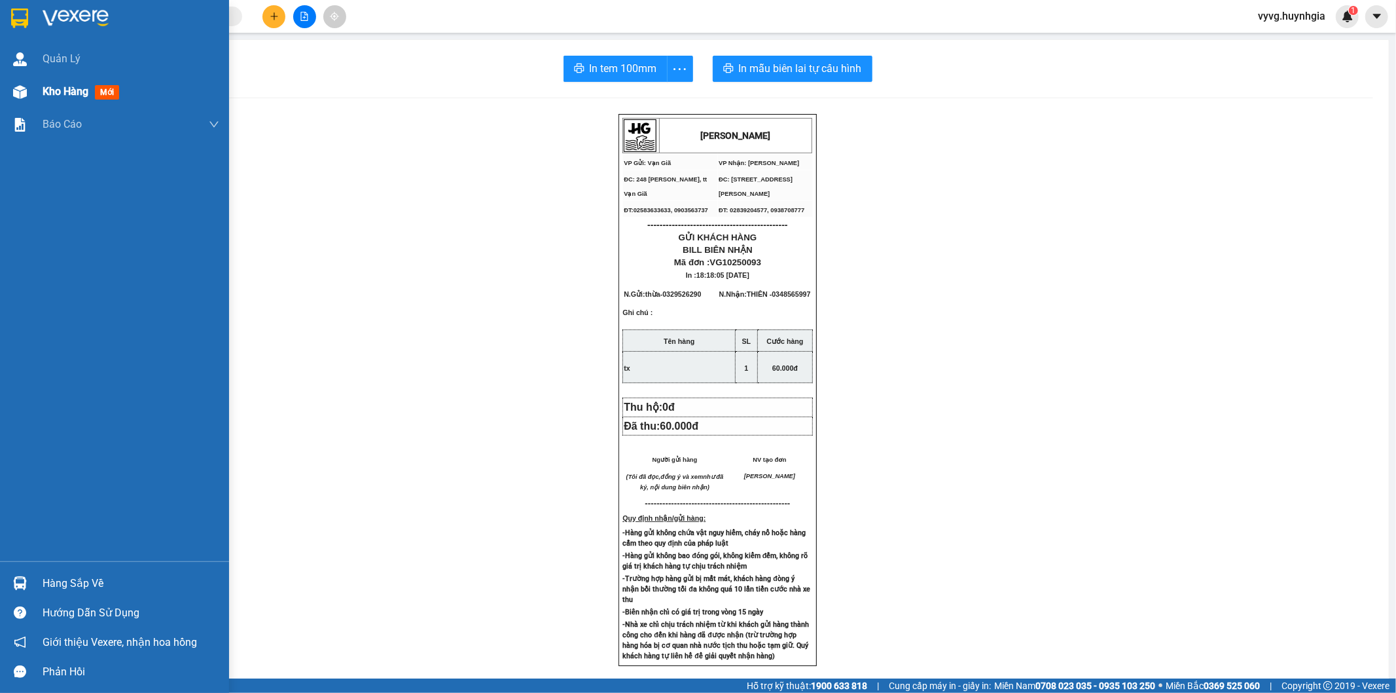
click at [66, 93] on span "Kho hàng" at bounding box center [66, 91] width 46 height 12
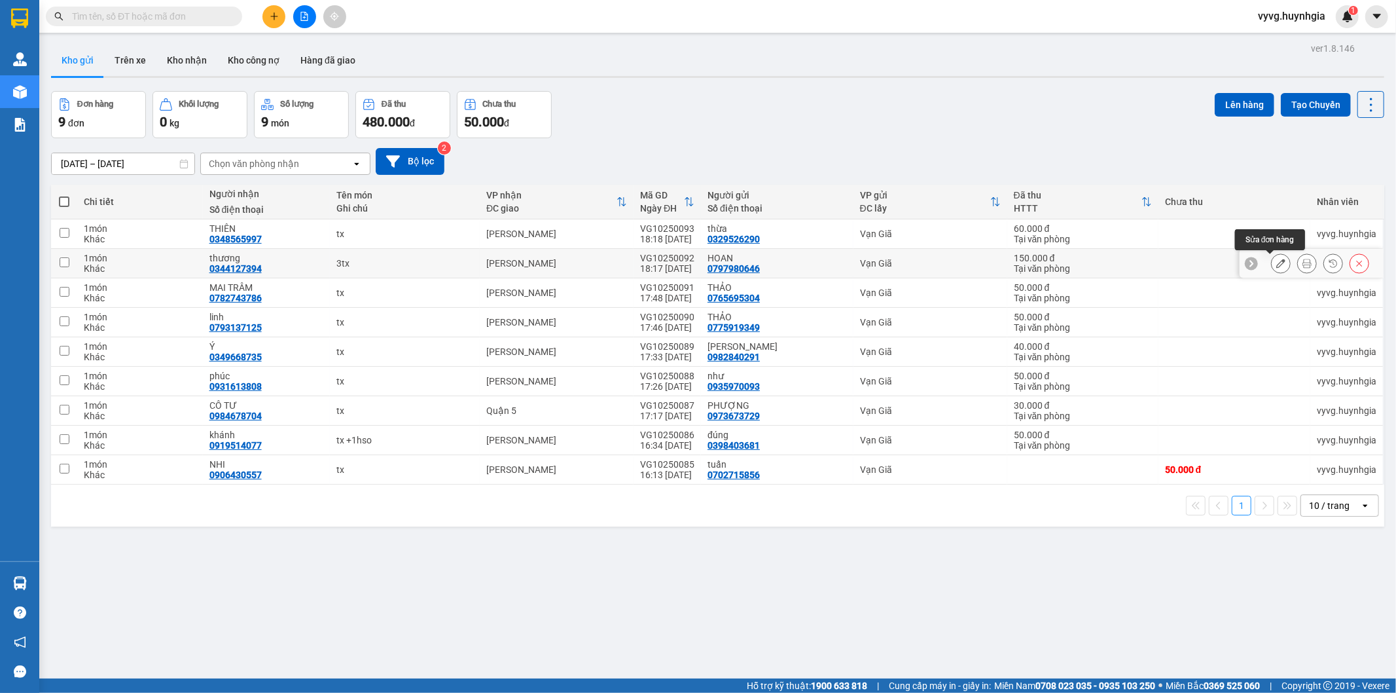
click at [1142, 263] on button at bounding box center [1281, 263] width 18 height 23
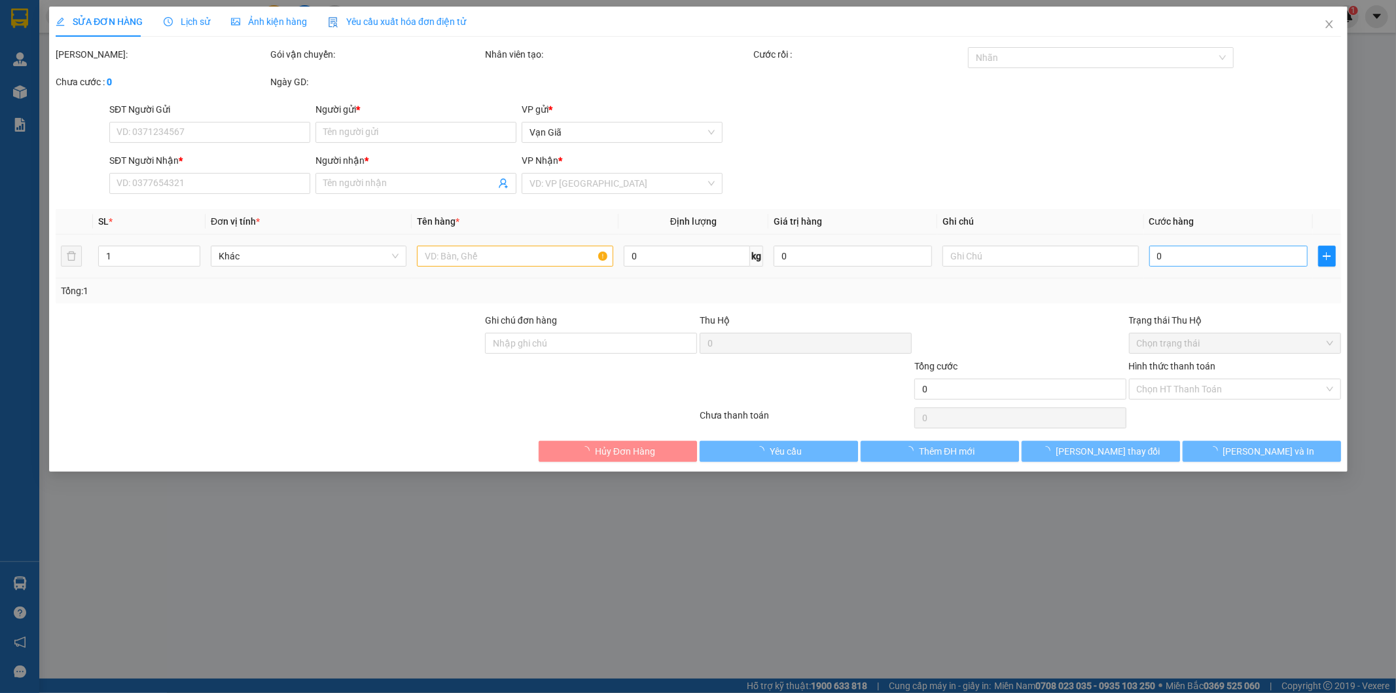
type input "0797980646"
type input "HOAN"
type input "0344127394"
type input "thương"
type input "150.000"
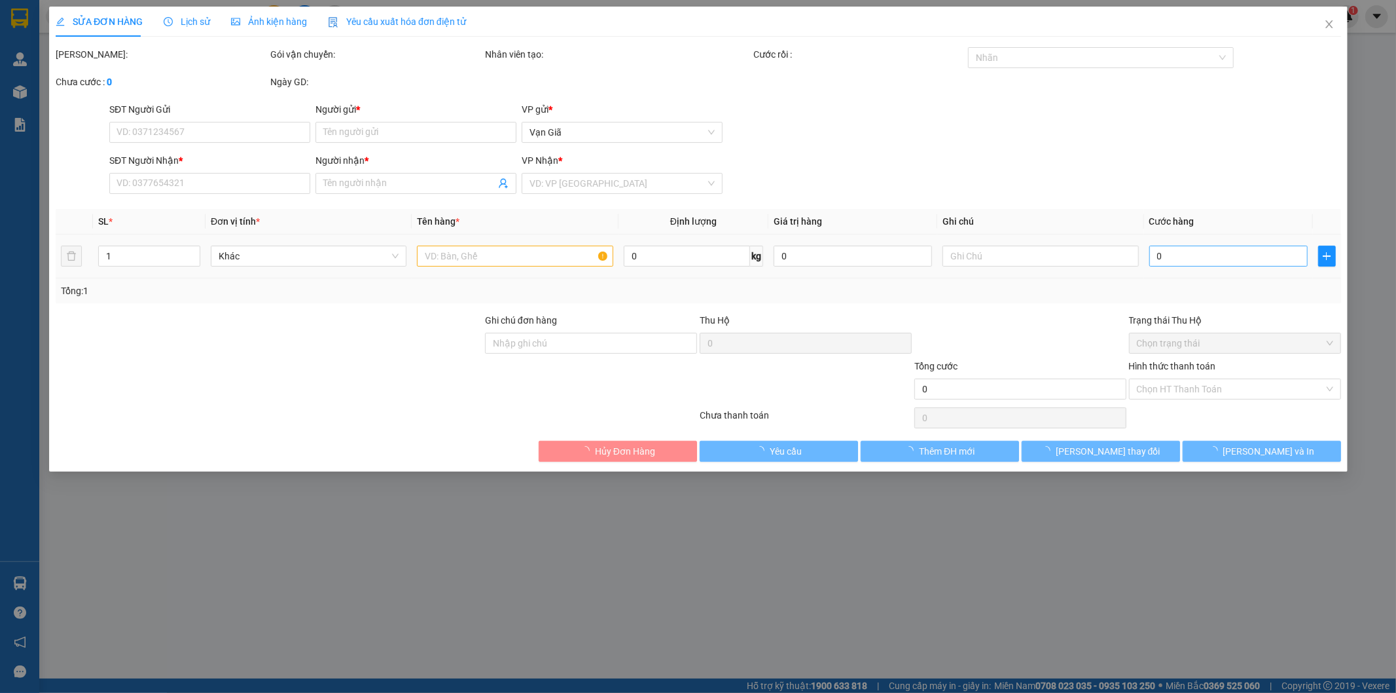
type input "150.000"
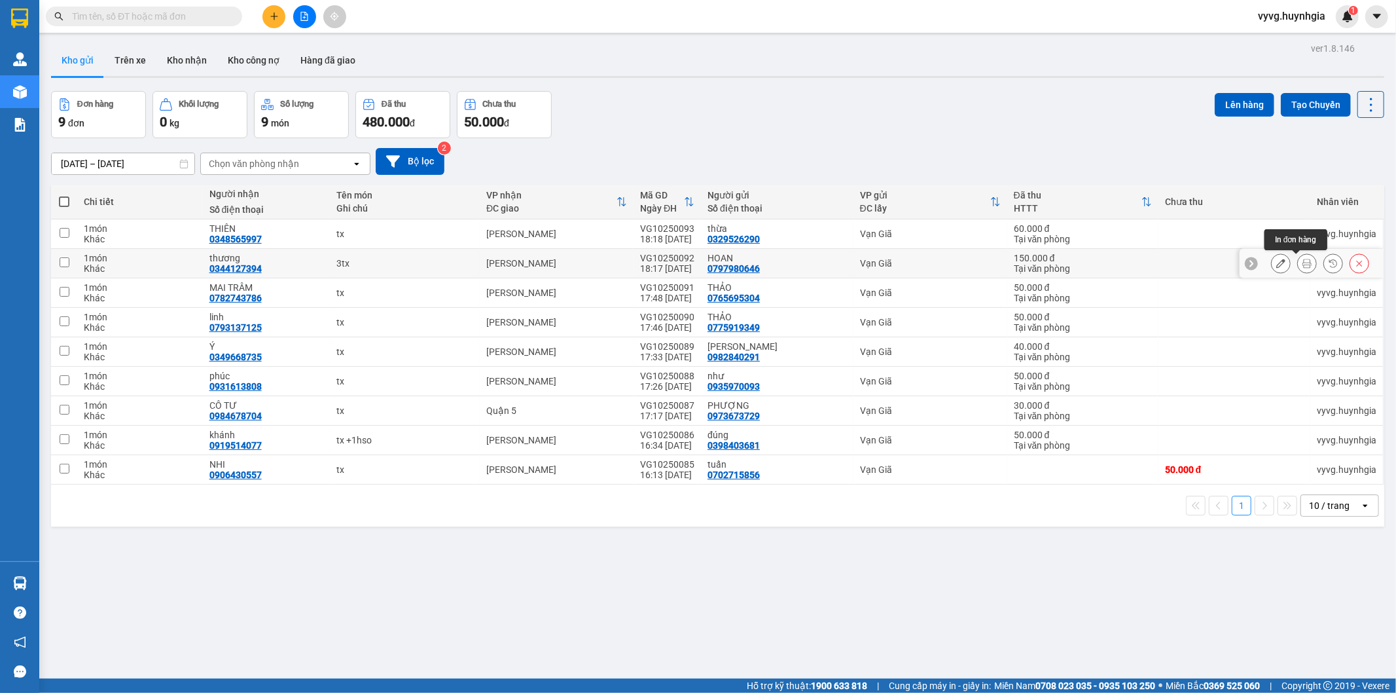
click at [1142, 266] on button at bounding box center [1307, 263] width 18 height 23
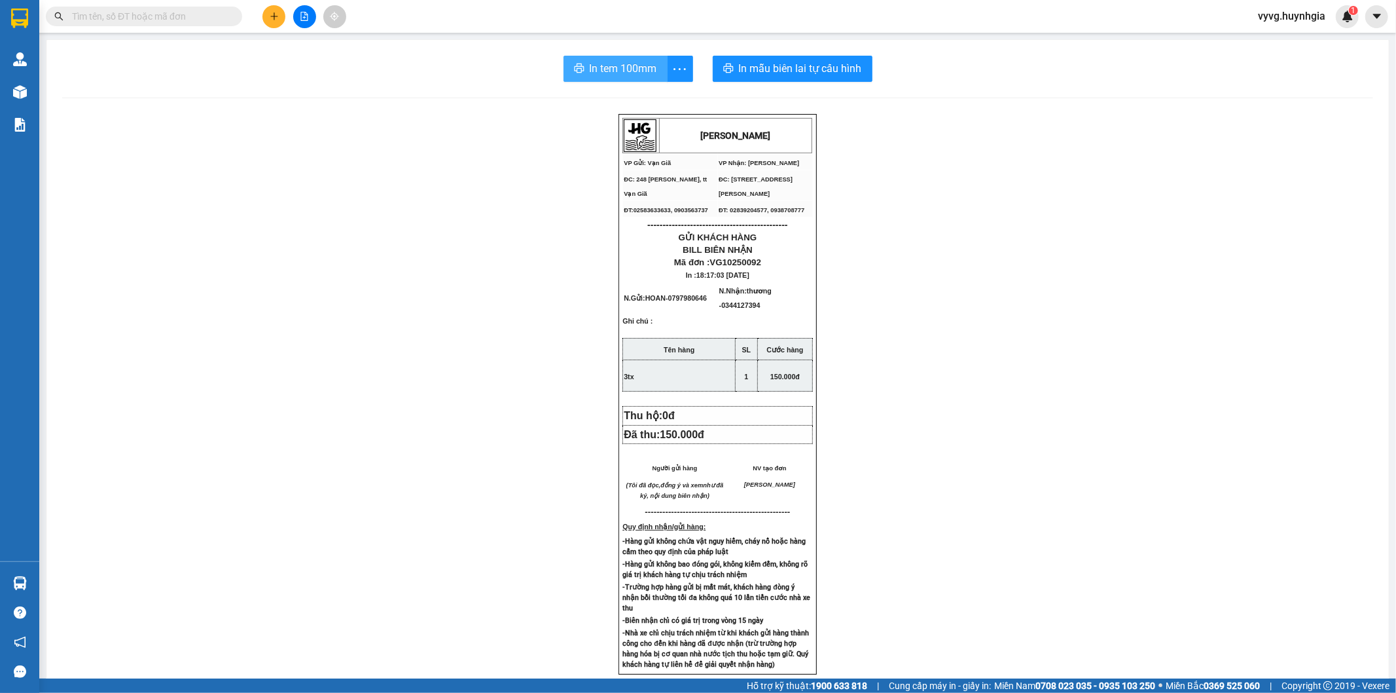
click at [575, 61] on button "In tem 100mm" at bounding box center [616, 69] width 104 height 26
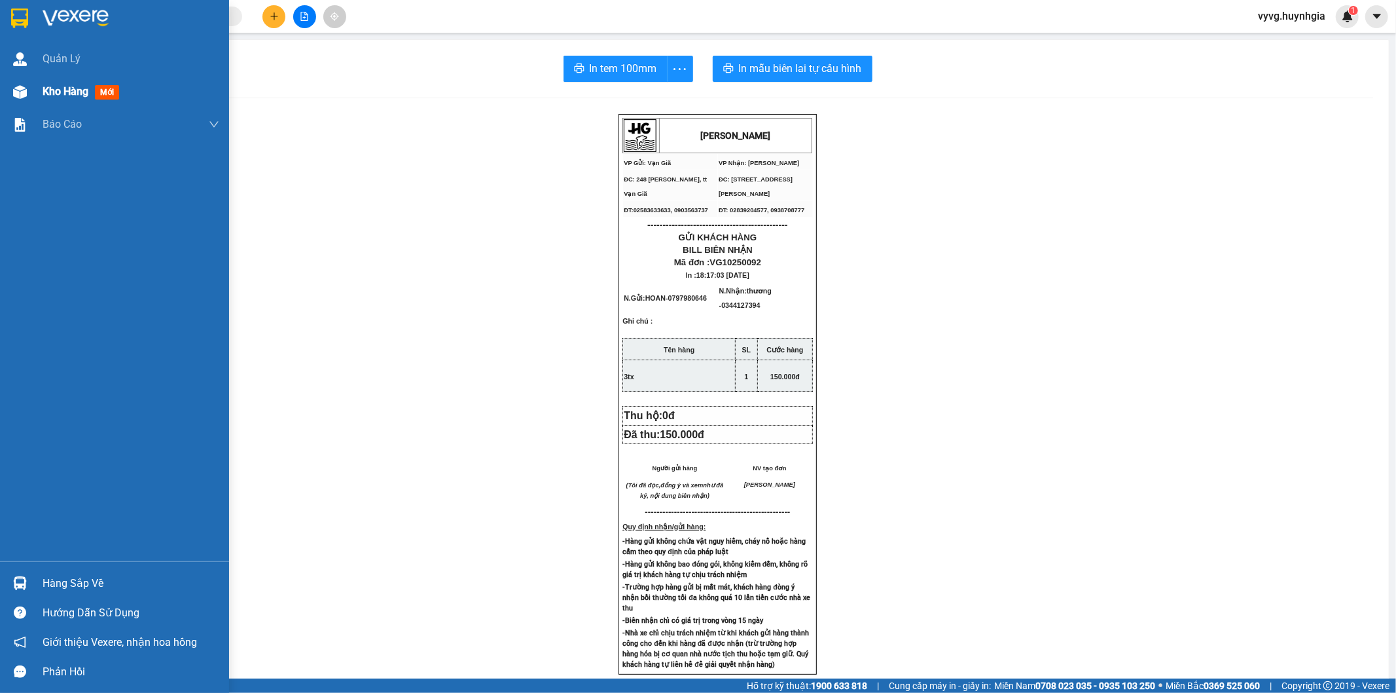
click at [56, 98] on span "Kho hàng" at bounding box center [66, 91] width 46 height 12
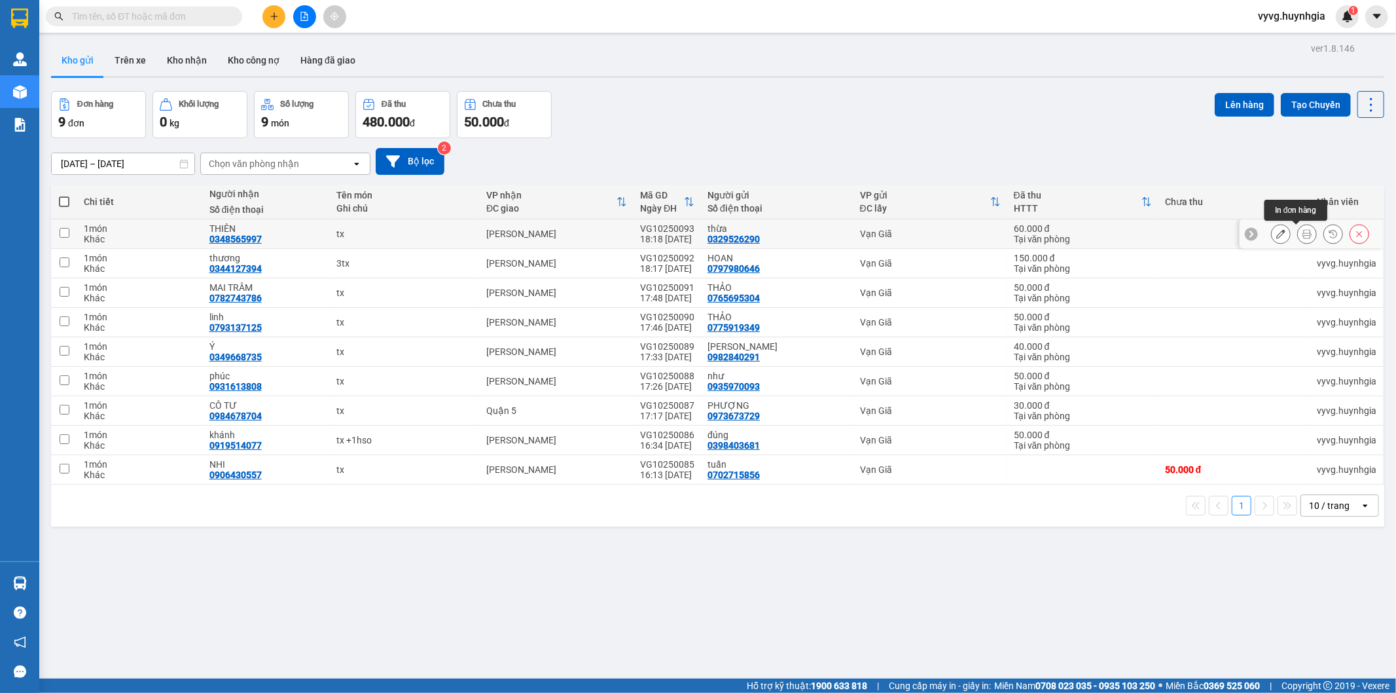
click at [1142, 239] on button at bounding box center [1307, 234] width 18 height 23
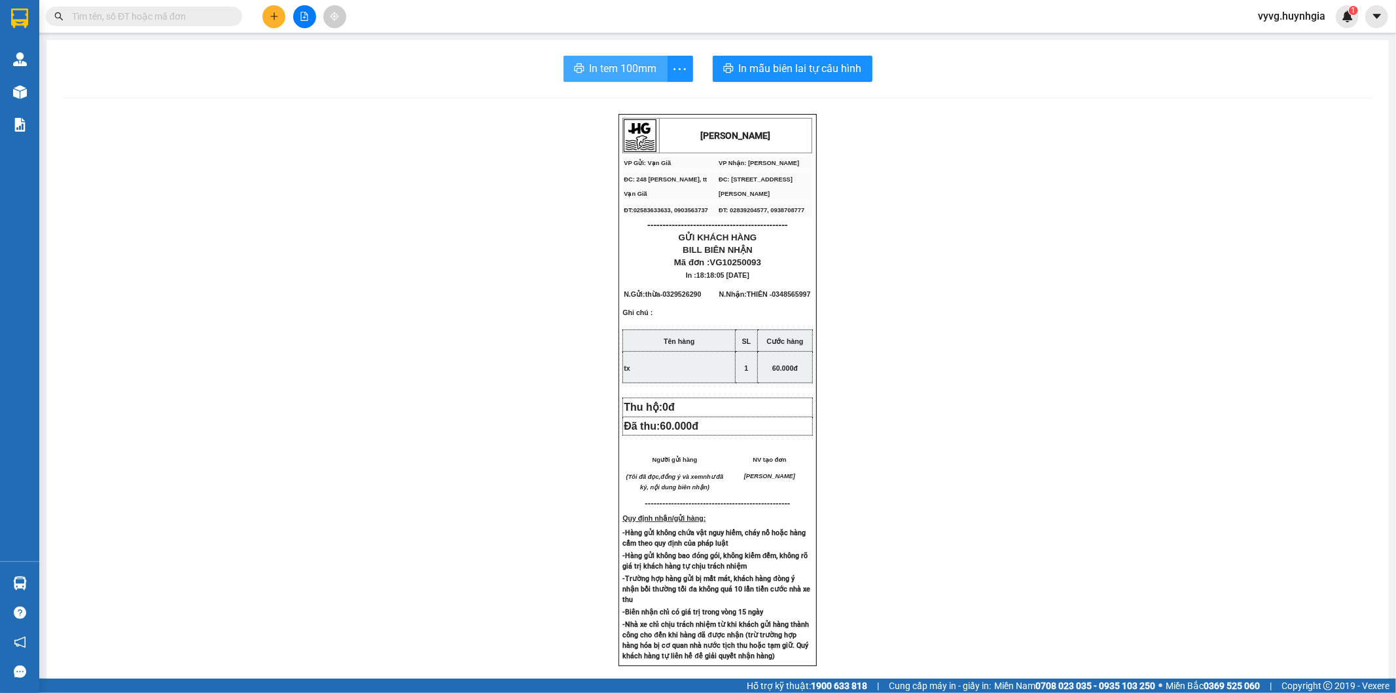
click at [627, 63] on span "In tem 100mm" at bounding box center [623, 68] width 67 height 16
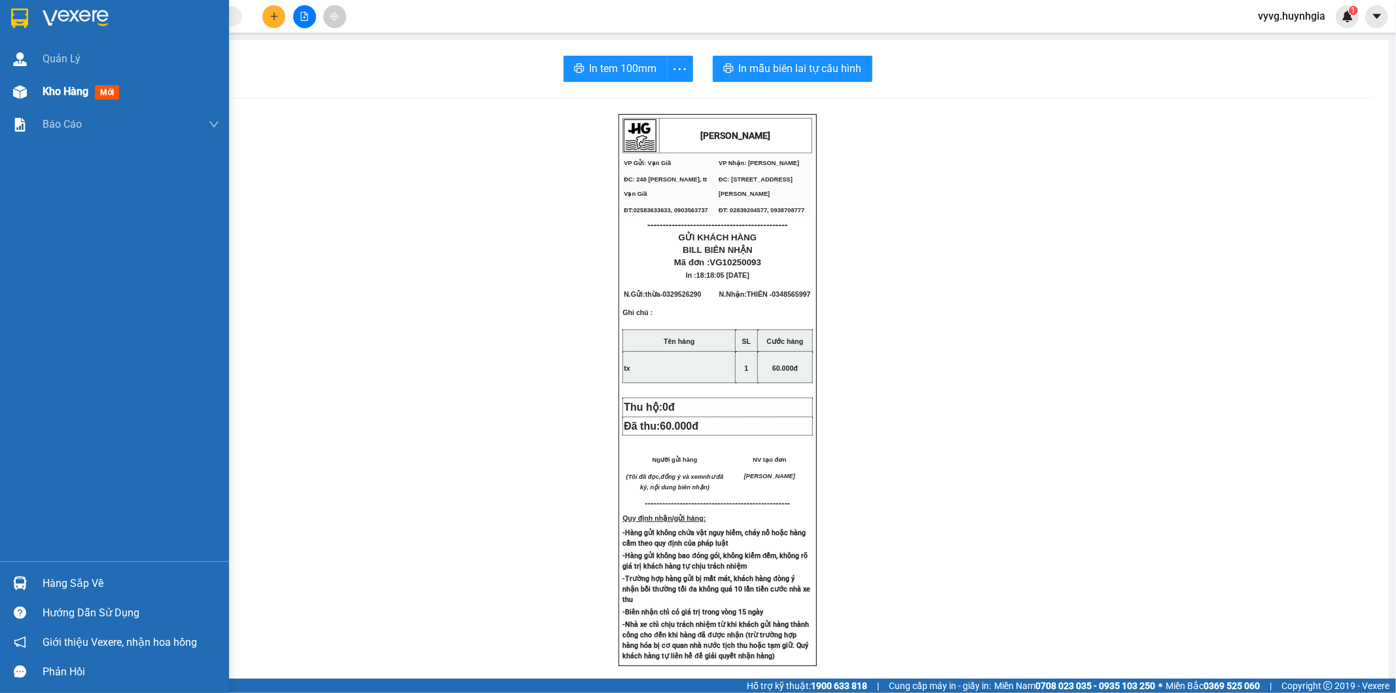
click at [30, 94] on div at bounding box center [20, 92] width 23 height 23
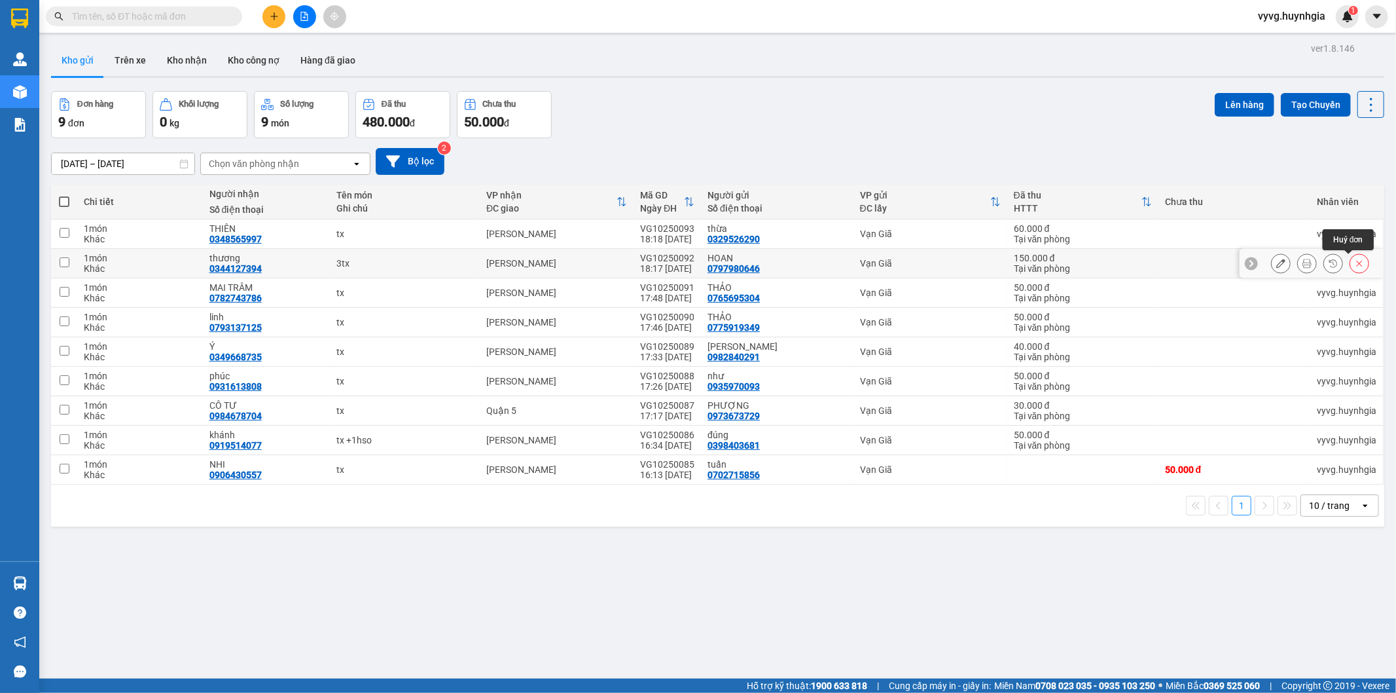
click at [1142, 264] on button at bounding box center [1359, 263] width 18 height 23
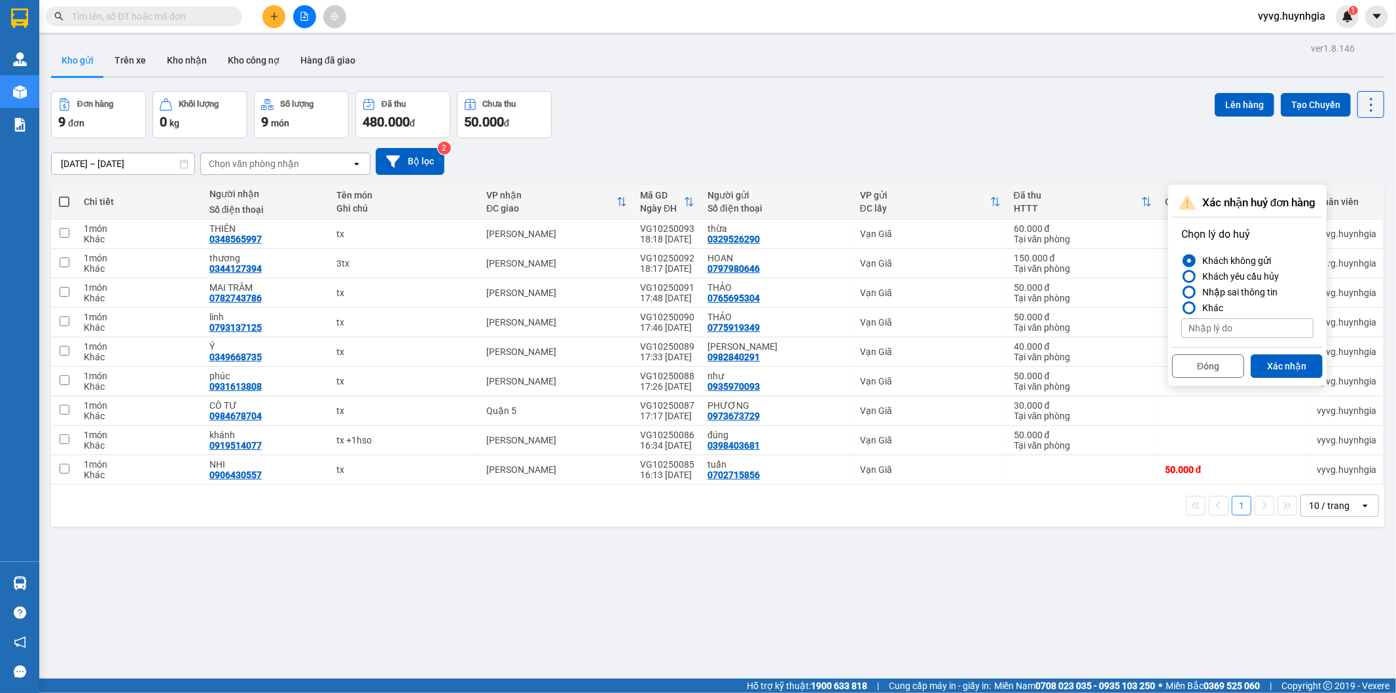
click at [1081, 142] on div "[DATE] – [DATE] Press the down arrow key to interact with the calendar and sele…" at bounding box center [717, 161] width 1333 height 46
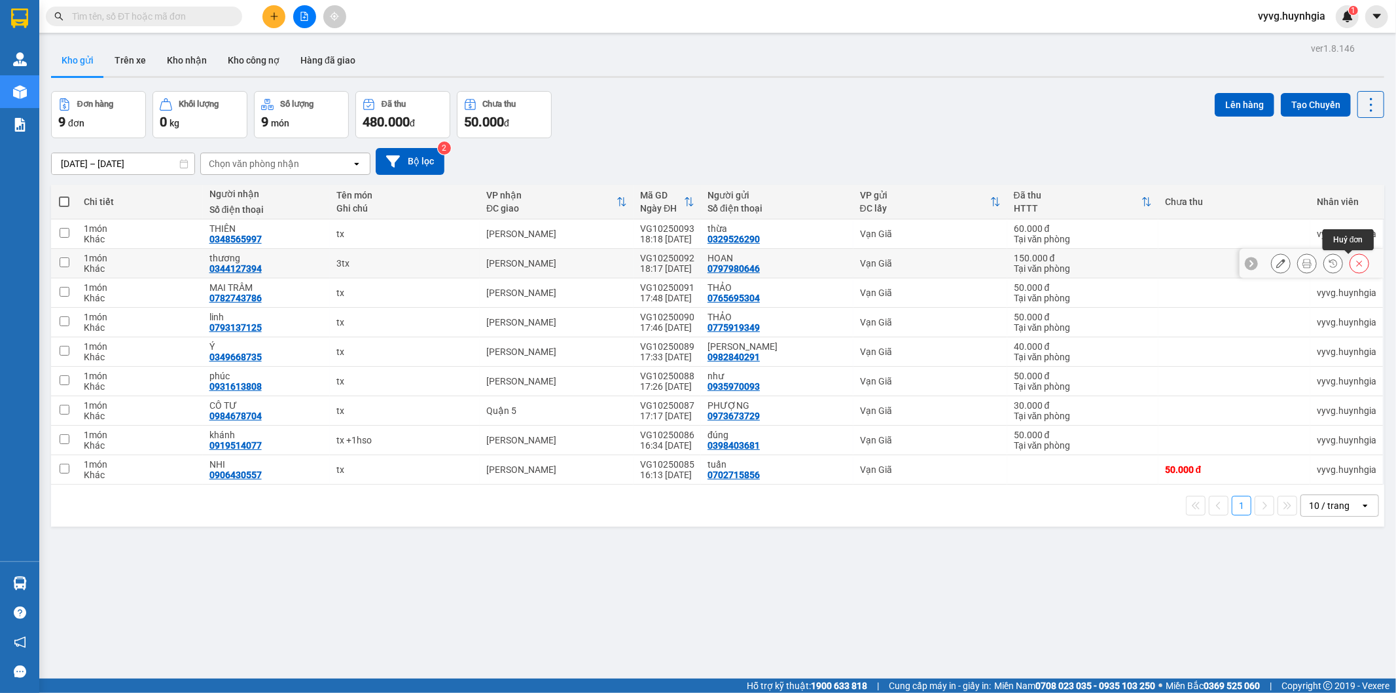
click at [1142, 263] on icon at bounding box center [1359, 263] width 9 height 9
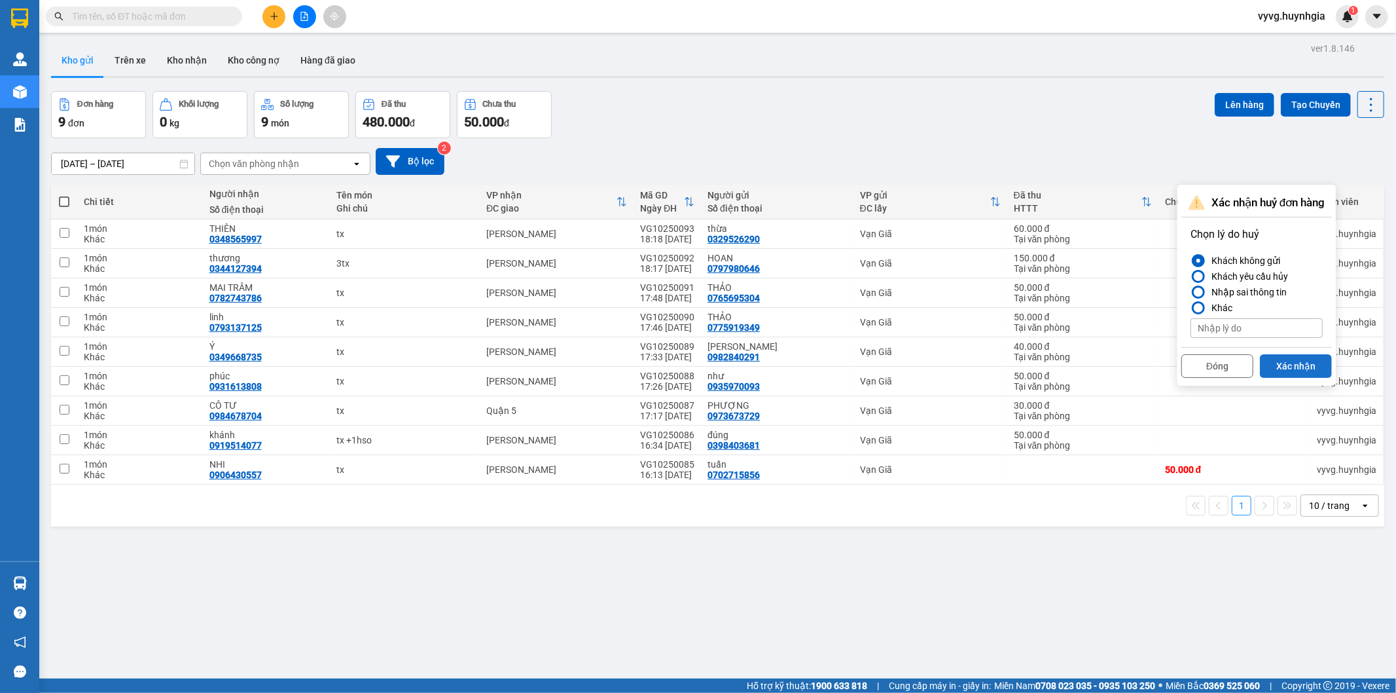
click at [1142, 363] on button "Xác nhận" at bounding box center [1296, 366] width 72 height 24
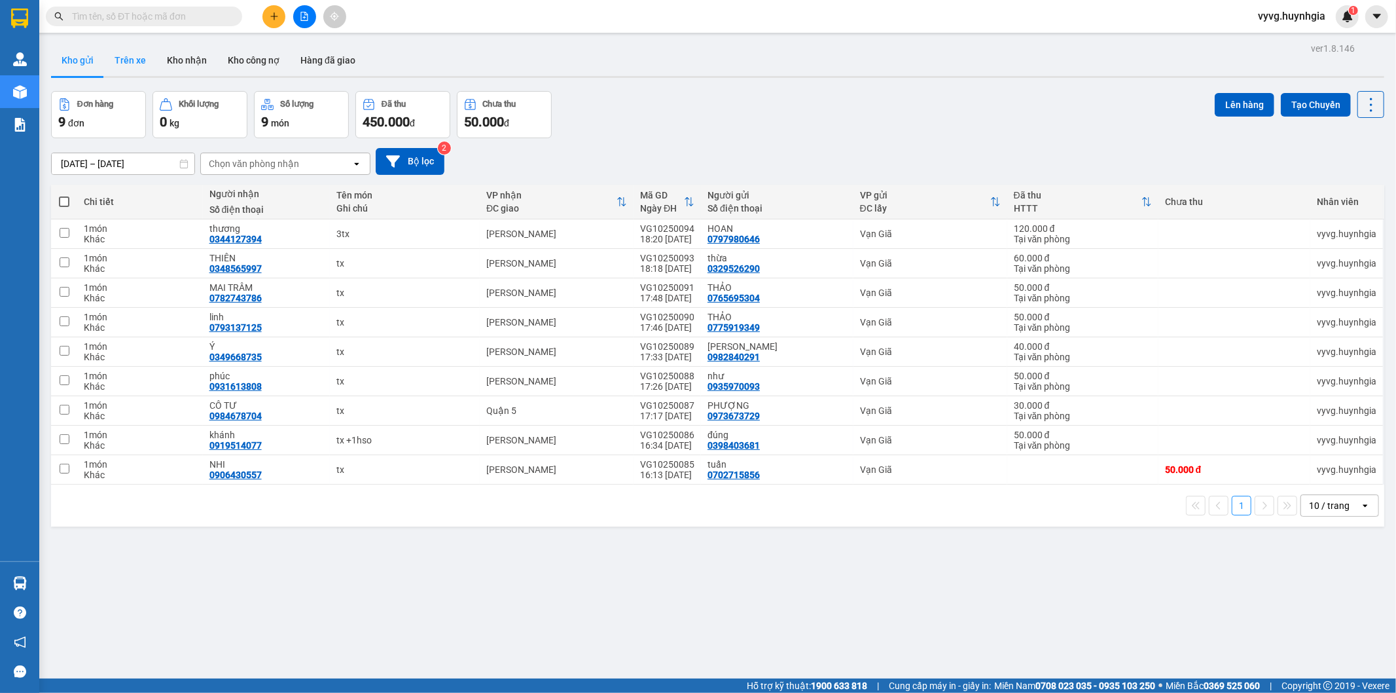
click at [141, 56] on button "Trên xe" at bounding box center [130, 60] width 52 height 31
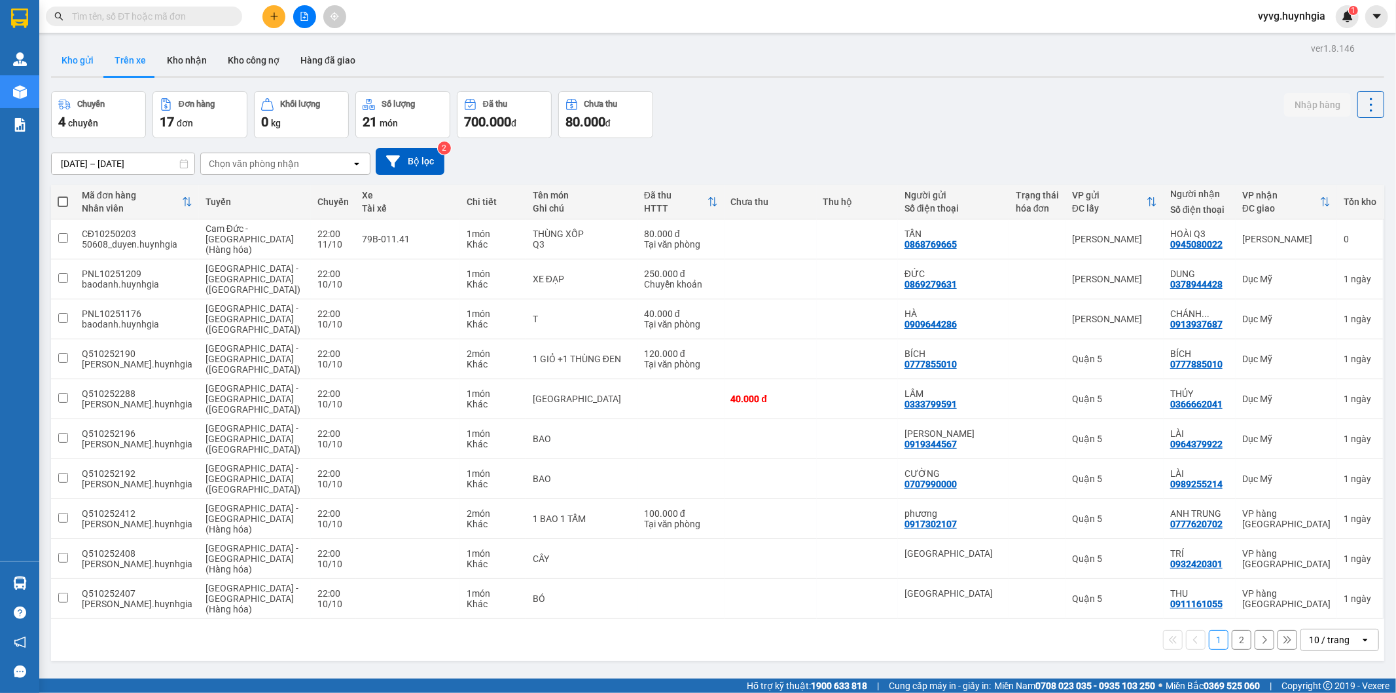
click at [75, 57] on button "Kho gửi" at bounding box center [77, 60] width 53 height 31
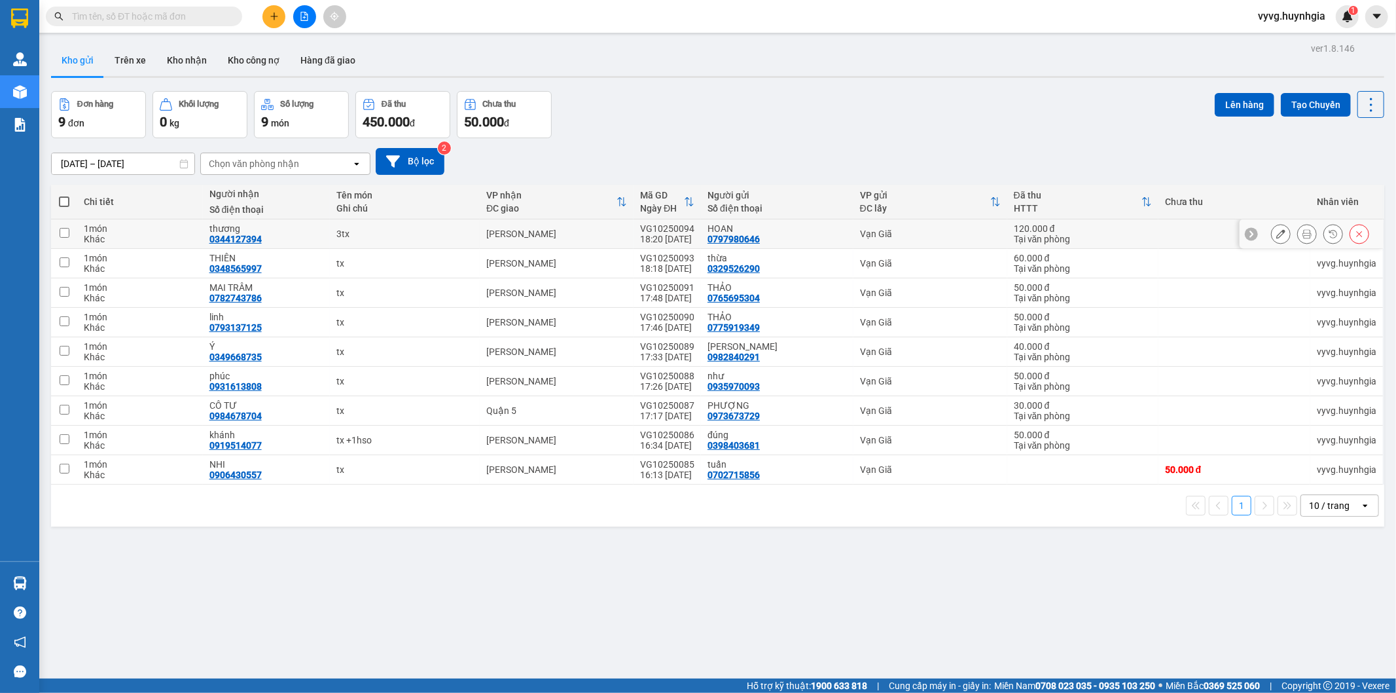
click at [1142, 234] on icon at bounding box center [1307, 233] width 9 height 9
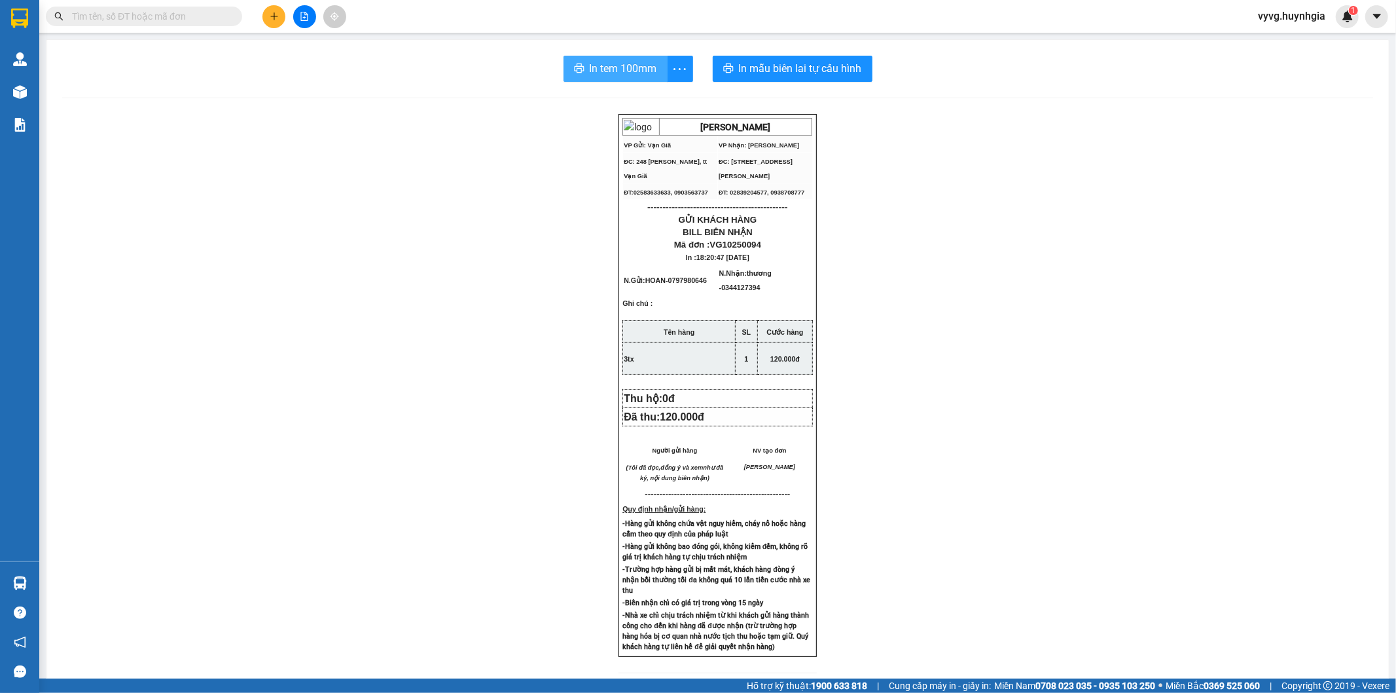
click at [619, 56] on button "In tem 100mm" at bounding box center [616, 69] width 104 height 26
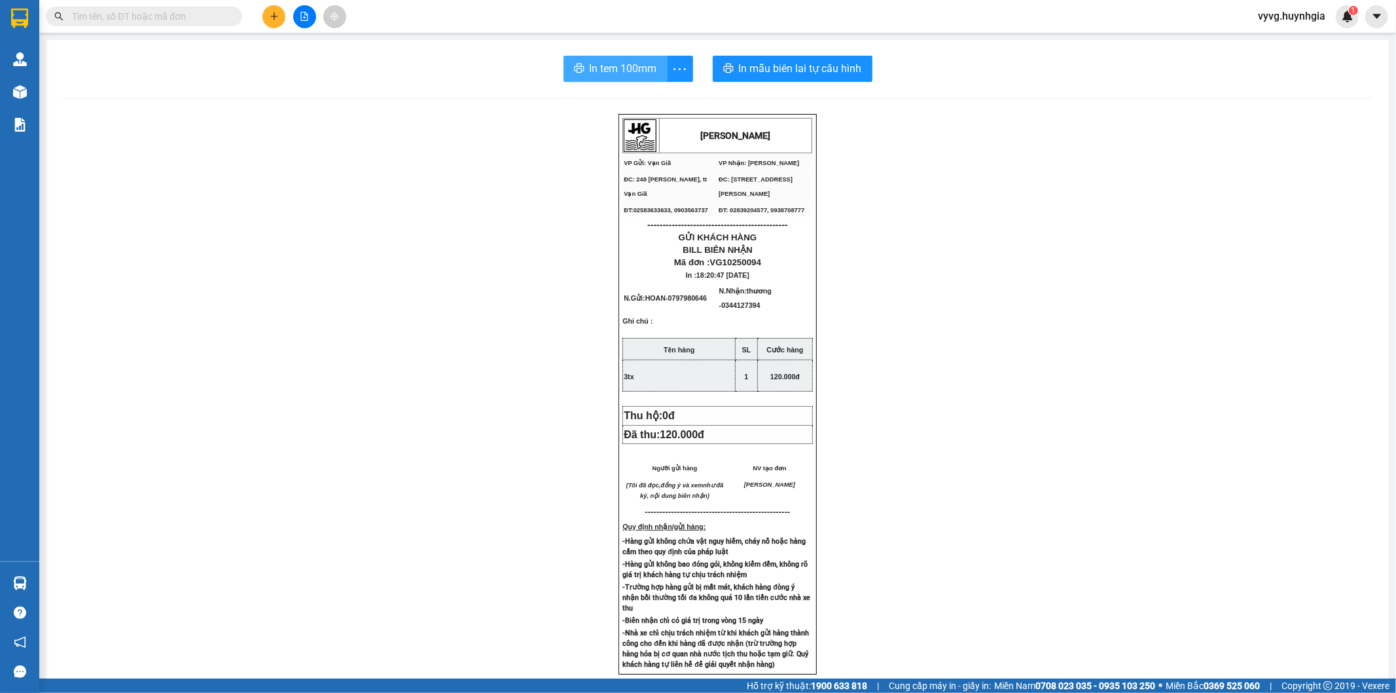
click at [601, 72] on span "In tem 100mm" at bounding box center [623, 68] width 67 height 16
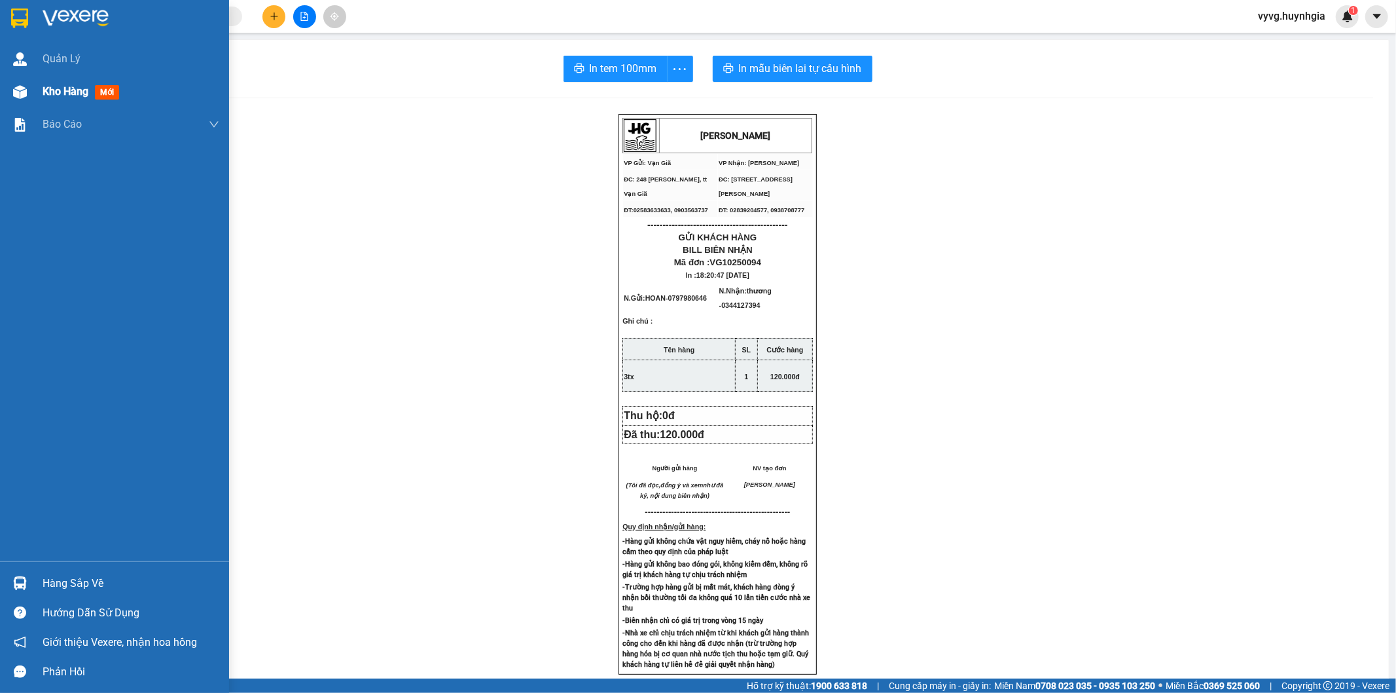
click at [45, 92] on span "Kho hàng" at bounding box center [66, 91] width 46 height 12
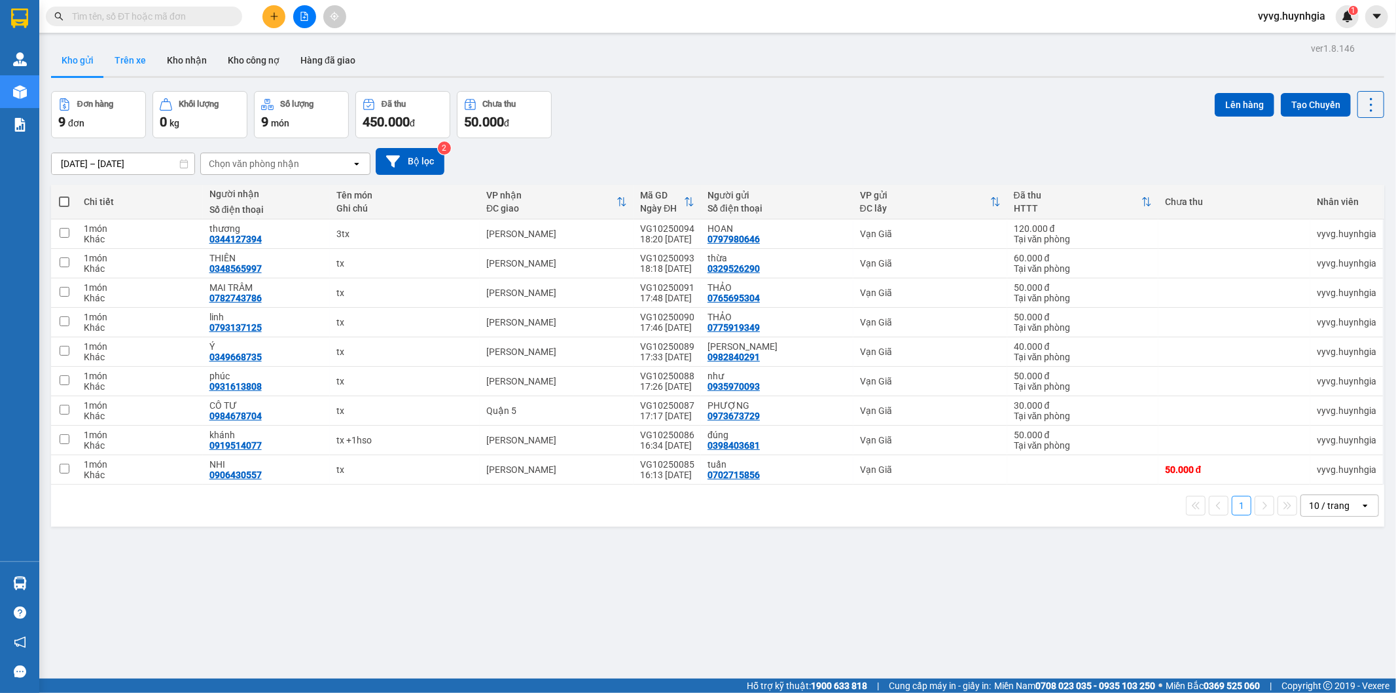
click at [122, 46] on button "Trên xe" at bounding box center [130, 60] width 52 height 31
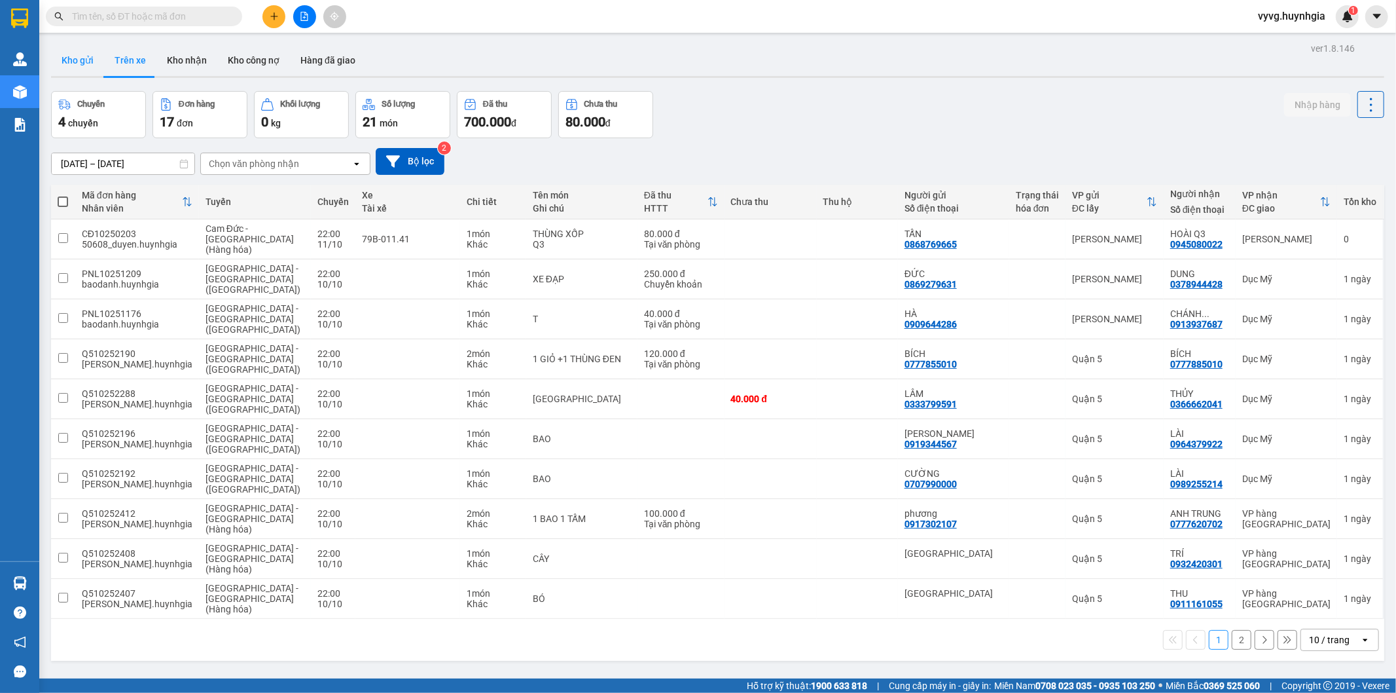
click at [79, 63] on button "Kho gửi" at bounding box center [77, 60] width 53 height 31
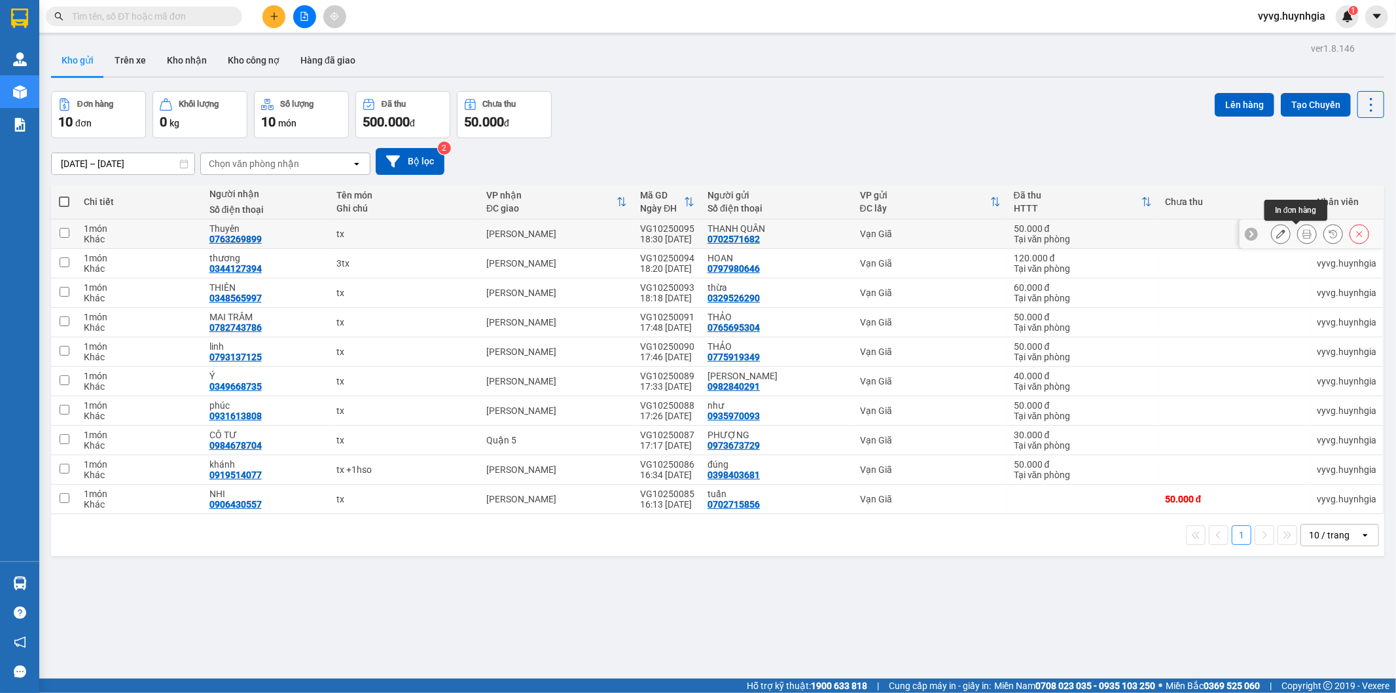
click at [1142, 233] on icon at bounding box center [1307, 233] width 9 height 9
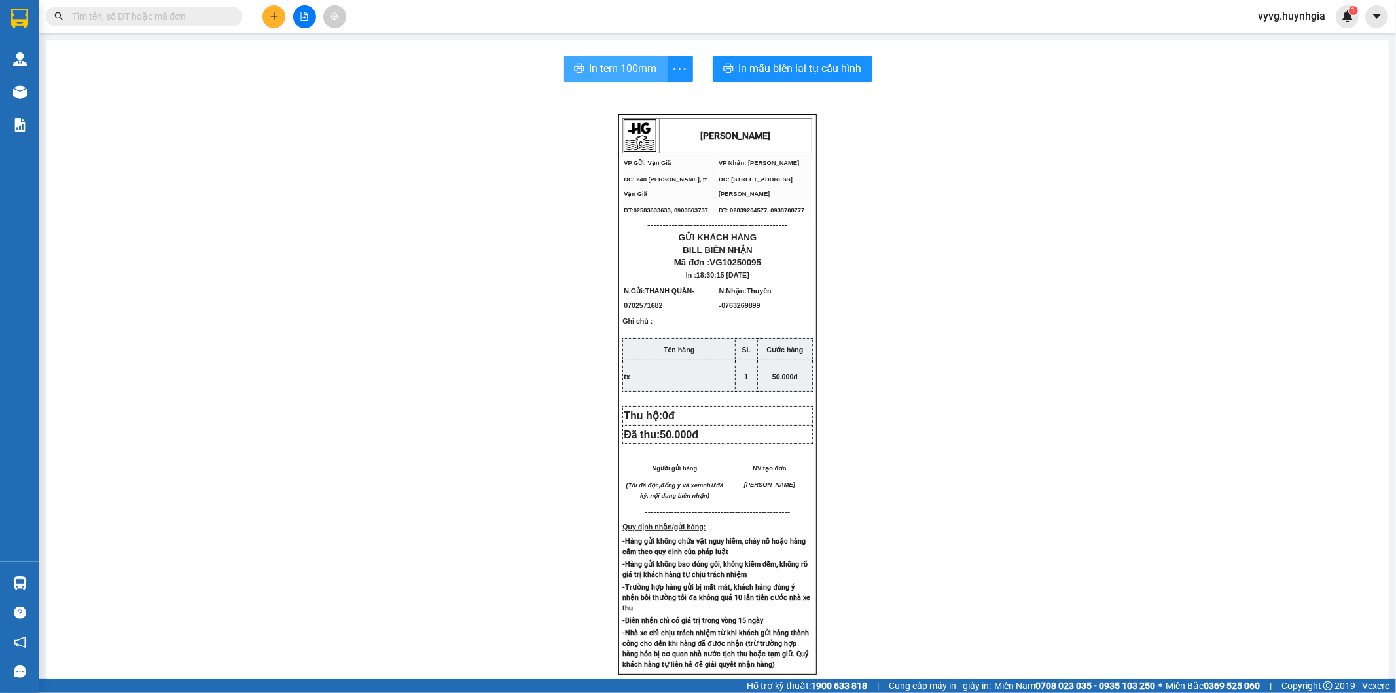
click at [625, 69] on span "In tem 100mm" at bounding box center [623, 68] width 67 height 16
